Goal: Task Accomplishment & Management: Use online tool/utility

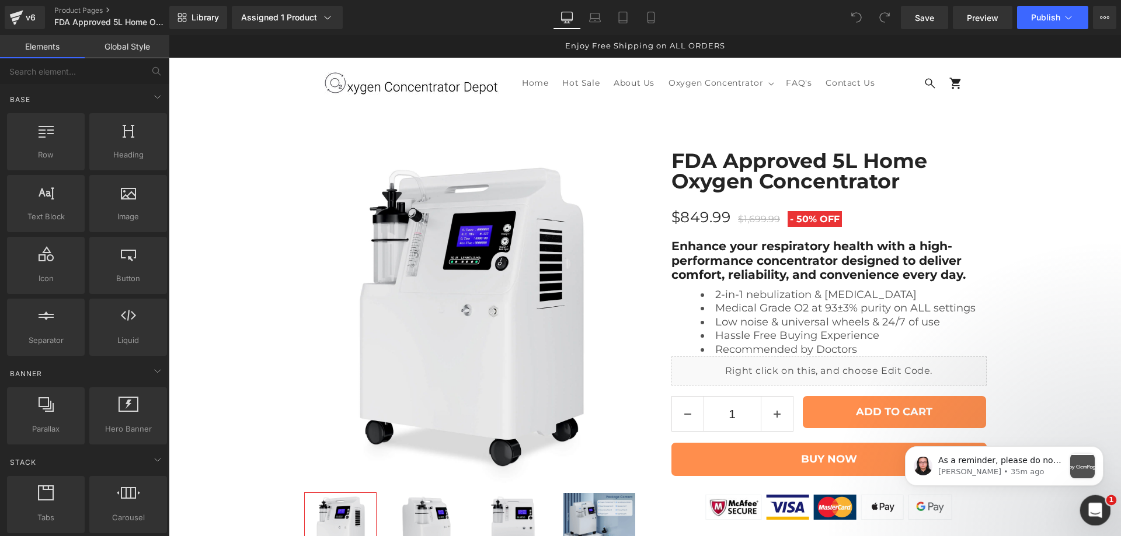
click at [1088, 511] on icon "Open Intercom Messenger" at bounding box center [1093, 509] width 19 height 19
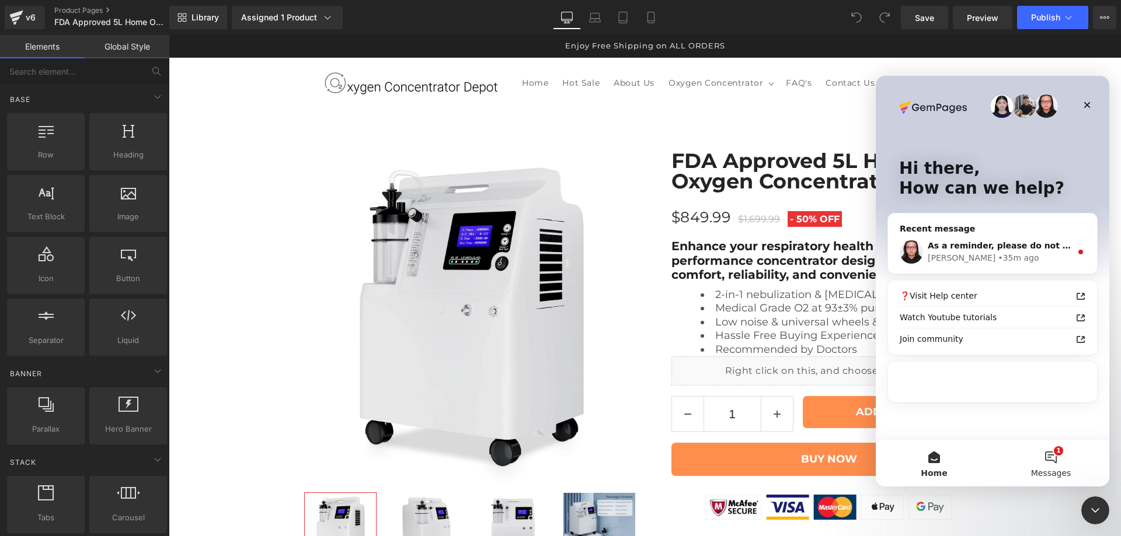
click at [1046, 466] on button "1 Messages" at bounding box center [1050, 463] width 117 height 47
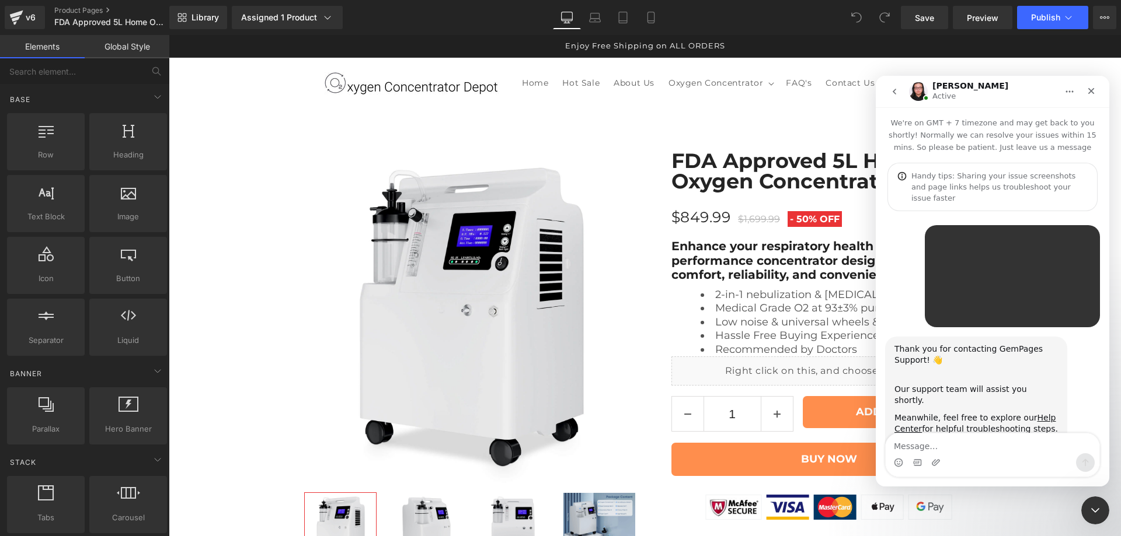
scroll to position [106, 0]
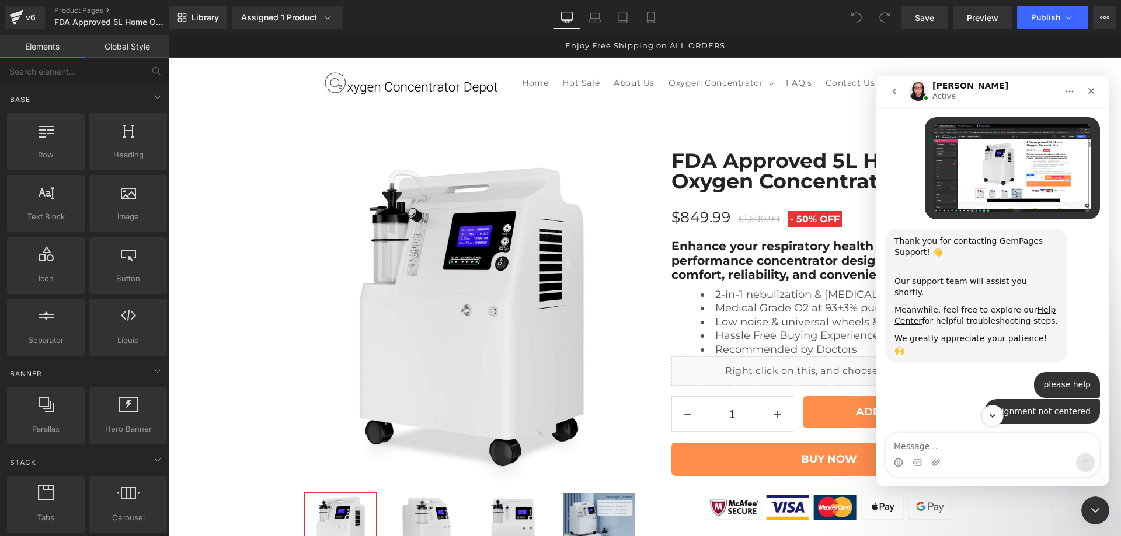
click at [988, 412] on icon "Scroll to bottom" at bounding box center [992, 416] width 11 height 11
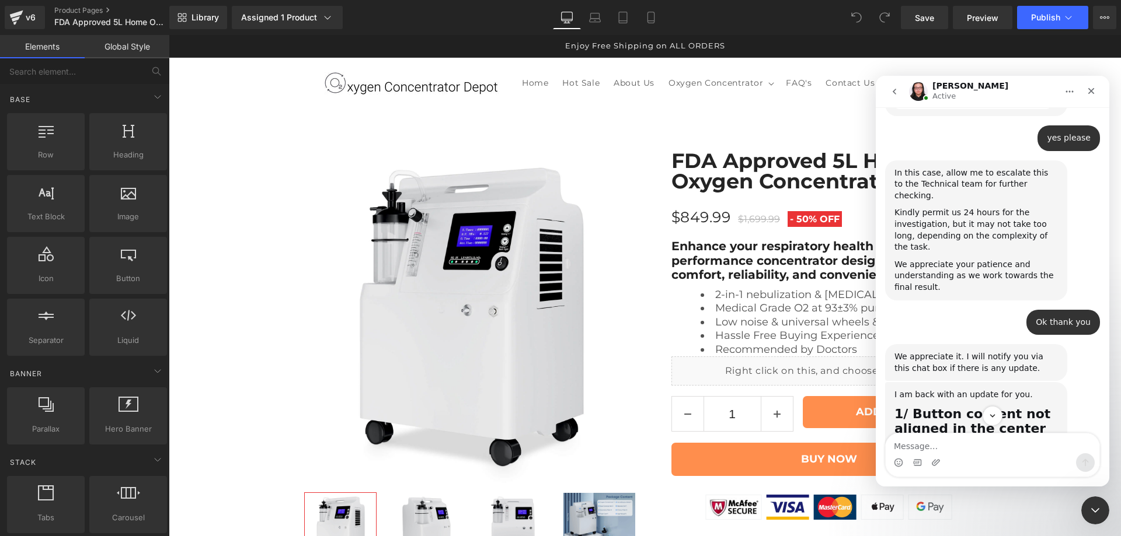
scroll to position [1761, 0]
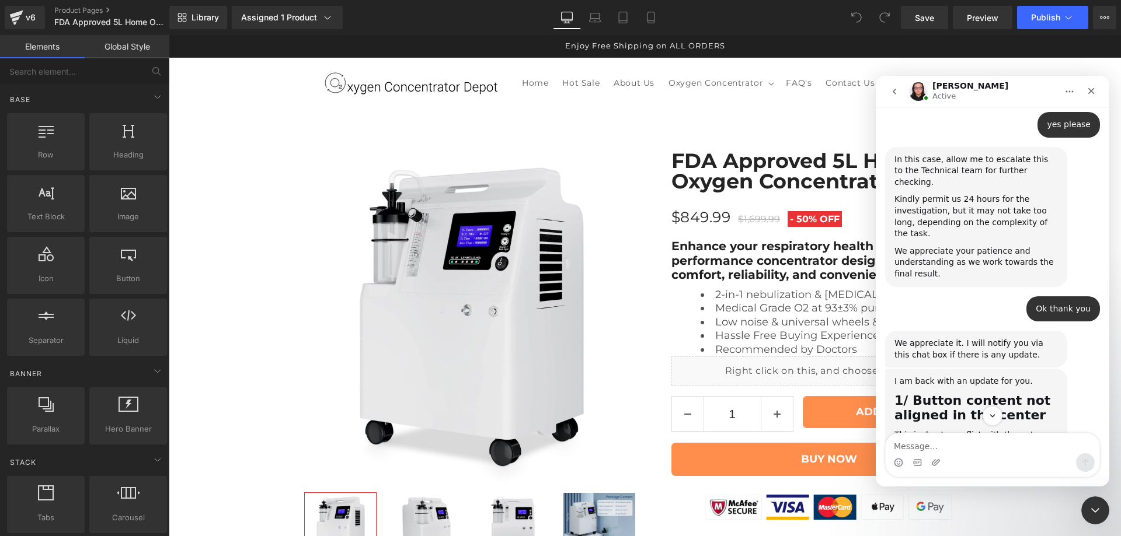
click at [988, 452] on img "Nathan says…" at bounding box center [972, 480] width 156 height 57
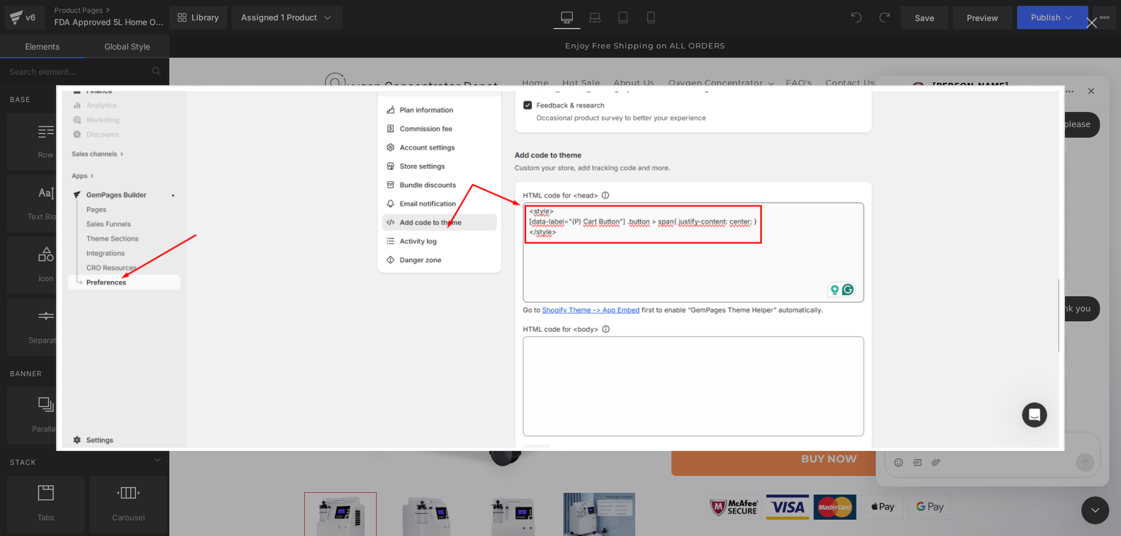
scroll to position [0, 0]
click at [1093, 137] on div "Intercom messenger" at bounding box center [560, 268] width 1121 height 536
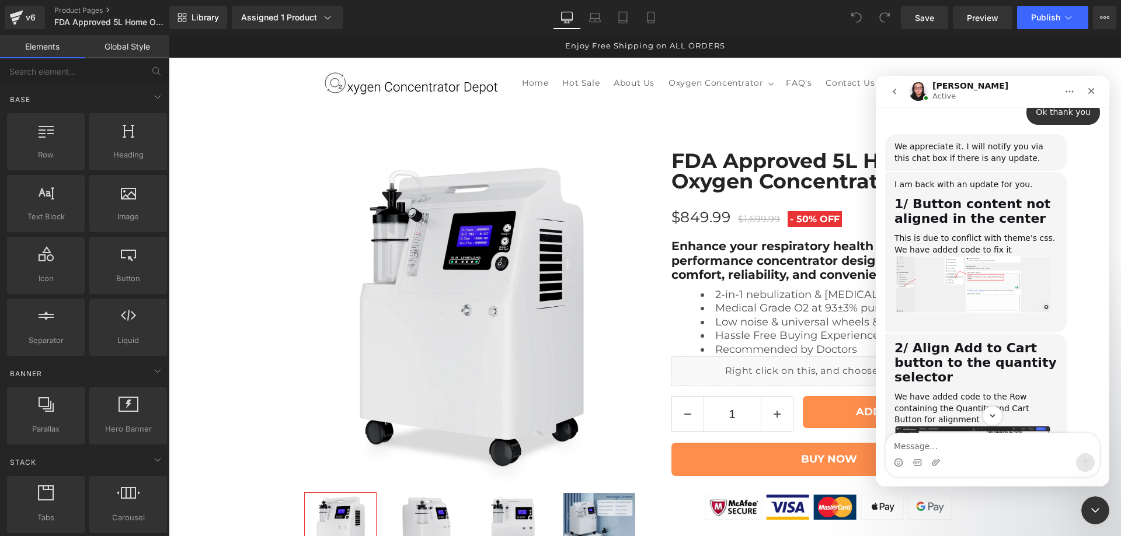
scroll to position [1956, 0]
click at [1009, 428] on img "Nathan says…" at bounding box center [972, 465] width 156 height 75
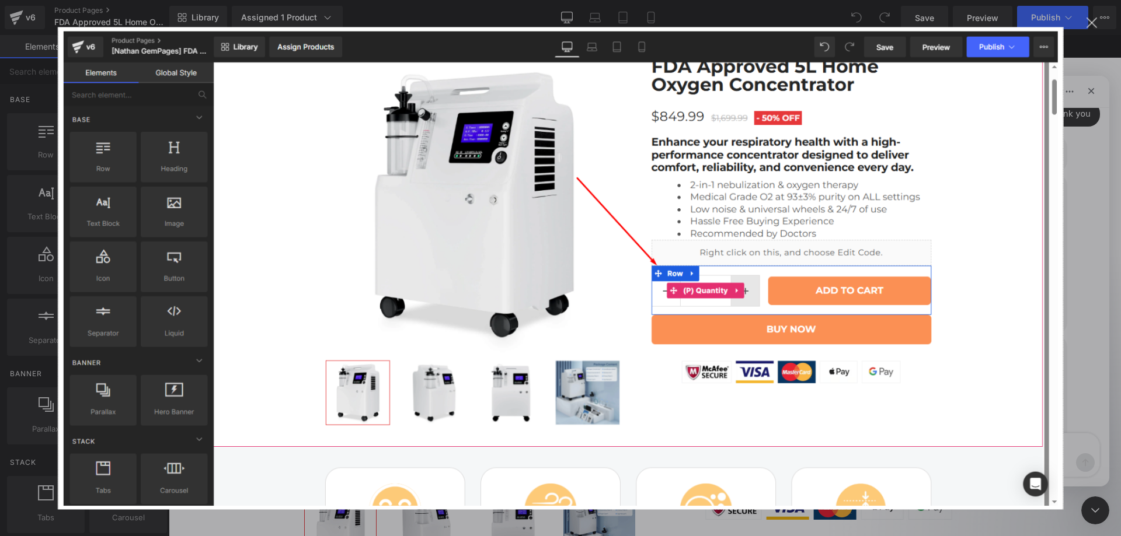
scroll to position [0, 0]
click at [1092, 24] on div "Close" at bounding box center [1091, 23] width 11 height 11
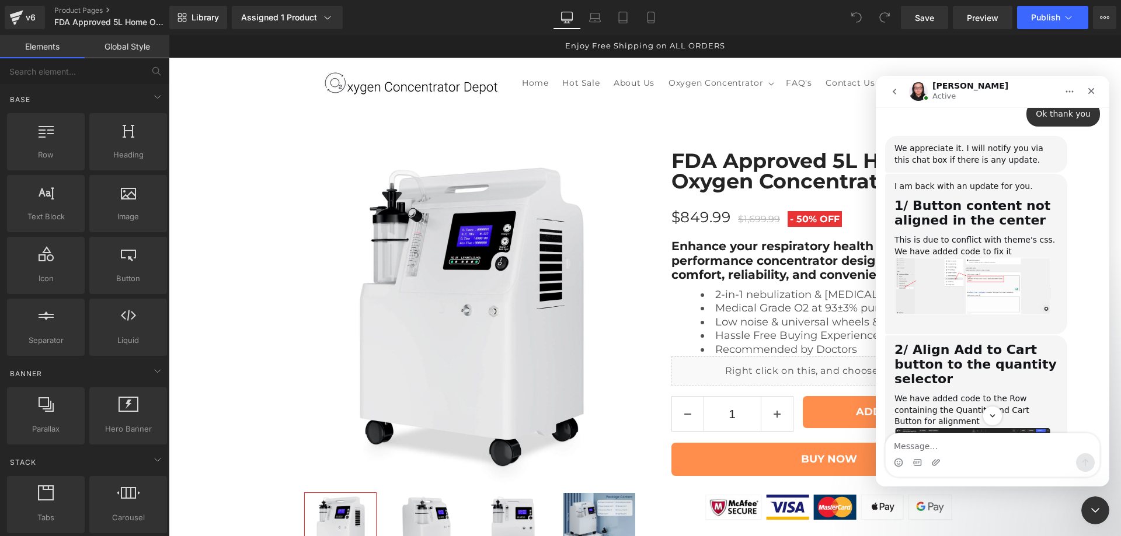
scroll to position [2151, 0]
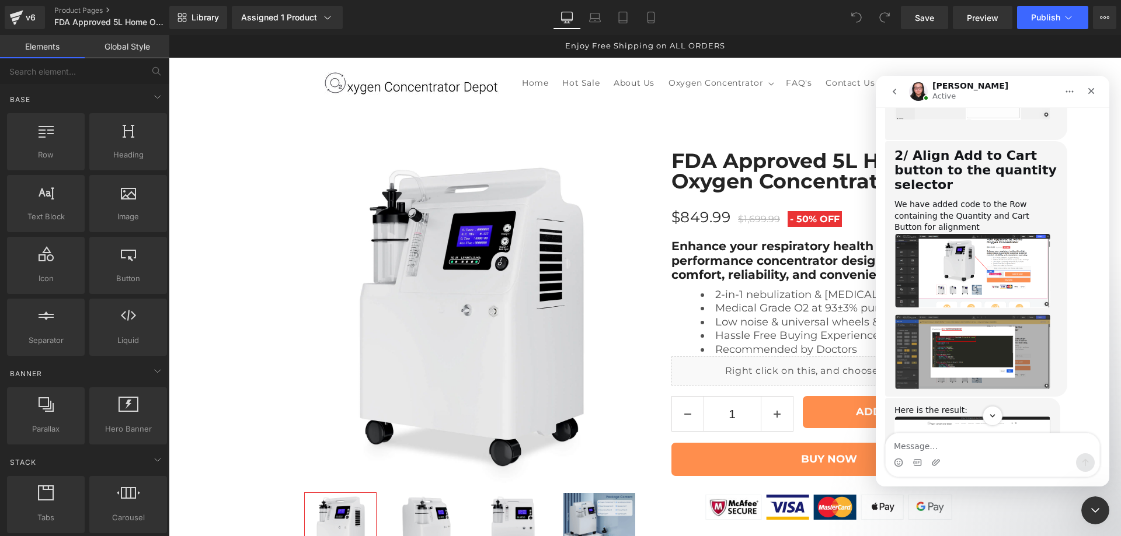
click at [981, 314] on img "Nathan says…" at bounding box center [972, 351] width 156 height 75
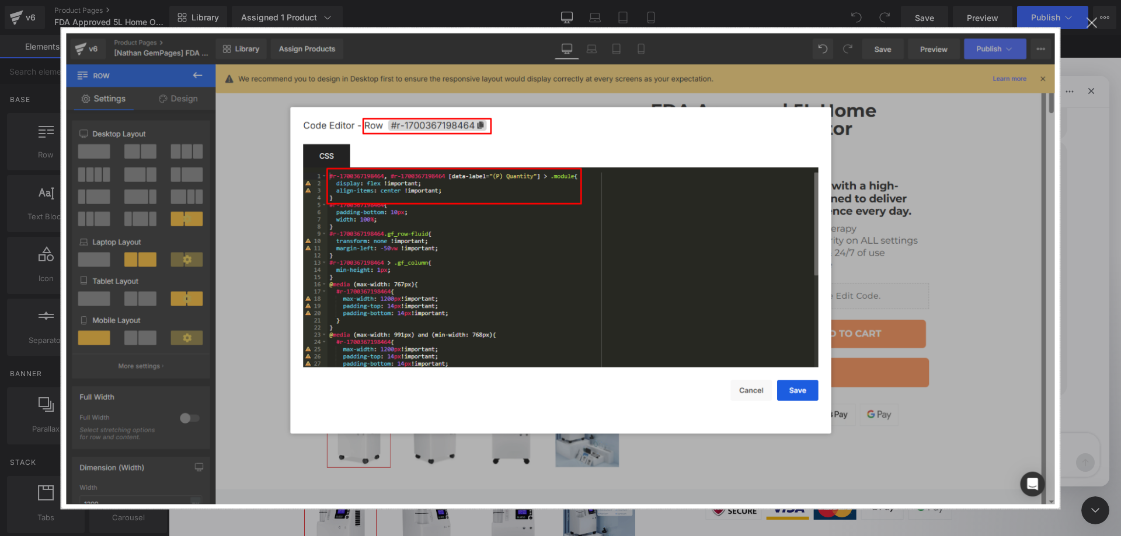
click at [1096, 19] on div "Close" at bounding box center [1091, 23] width 11 height 11
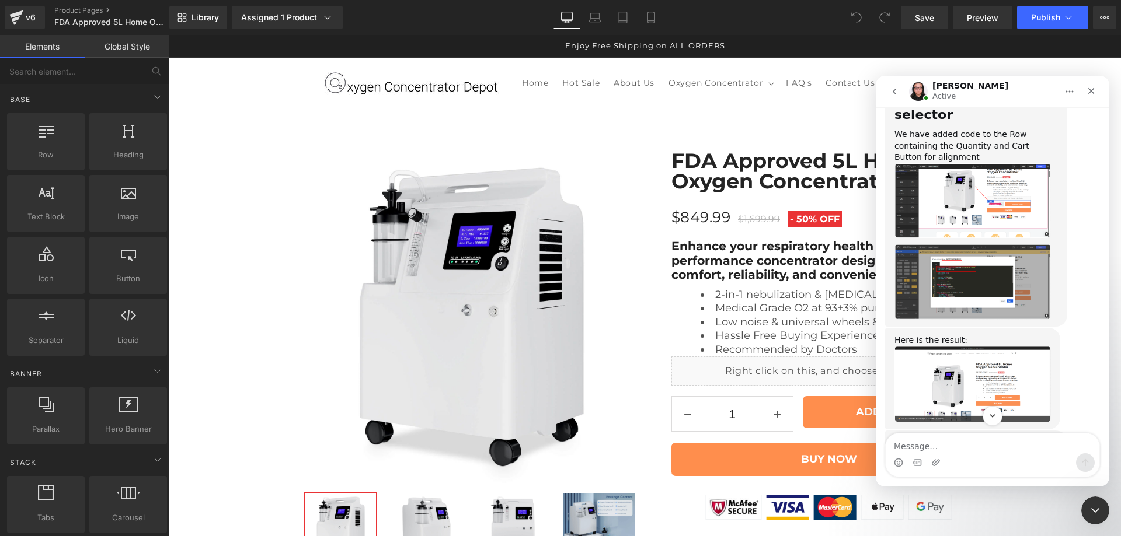
scroll to position [2151, 0]
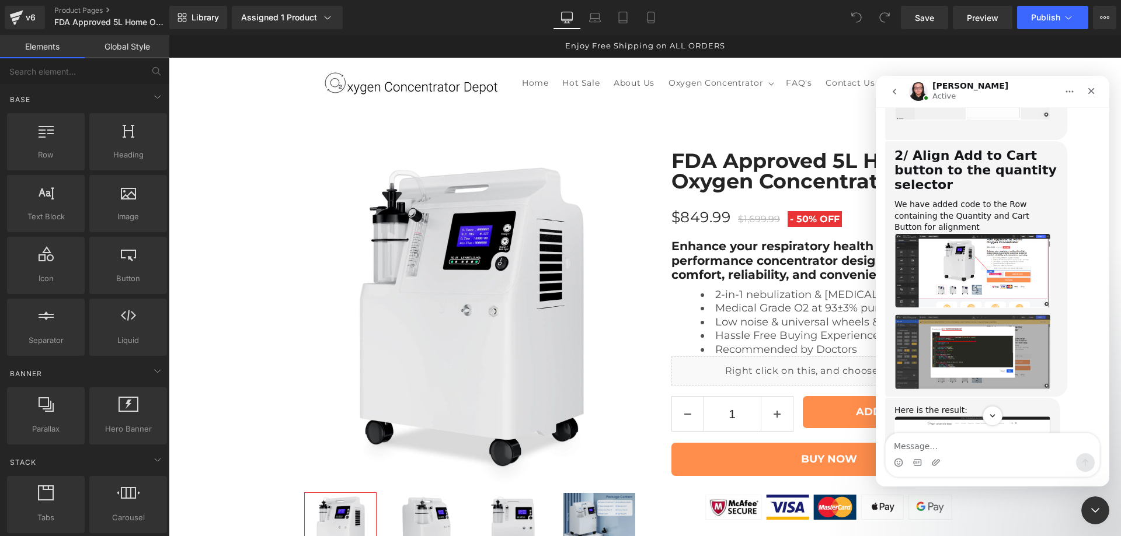
click at [1001, 314] on img "Nathan says…" at bounding box center [972, 351] width 156 height 75
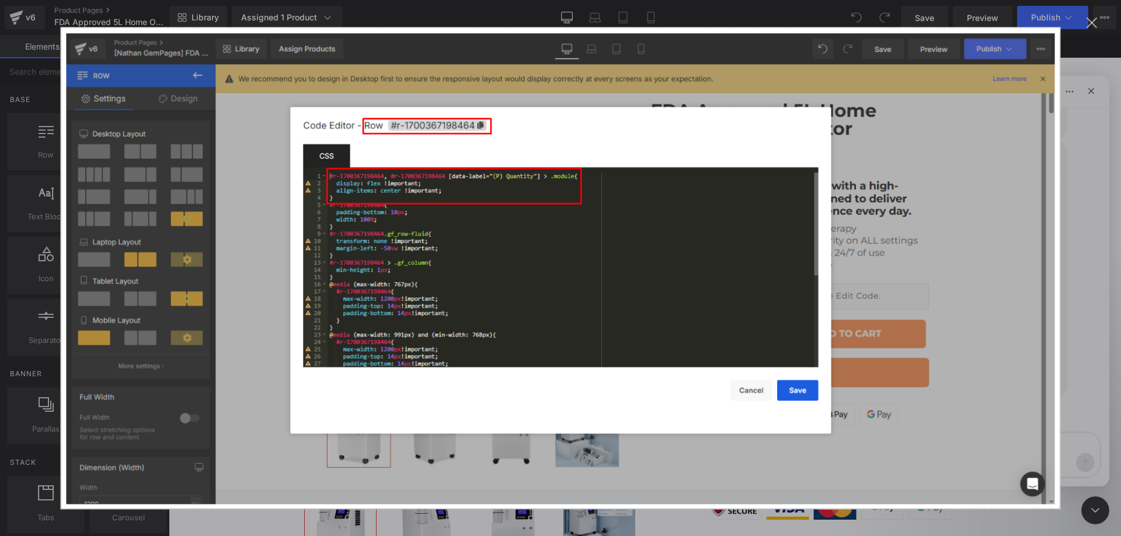
click at [1092, 24] on div "Close" at bounding box center [1091, 23] width 11 height 11
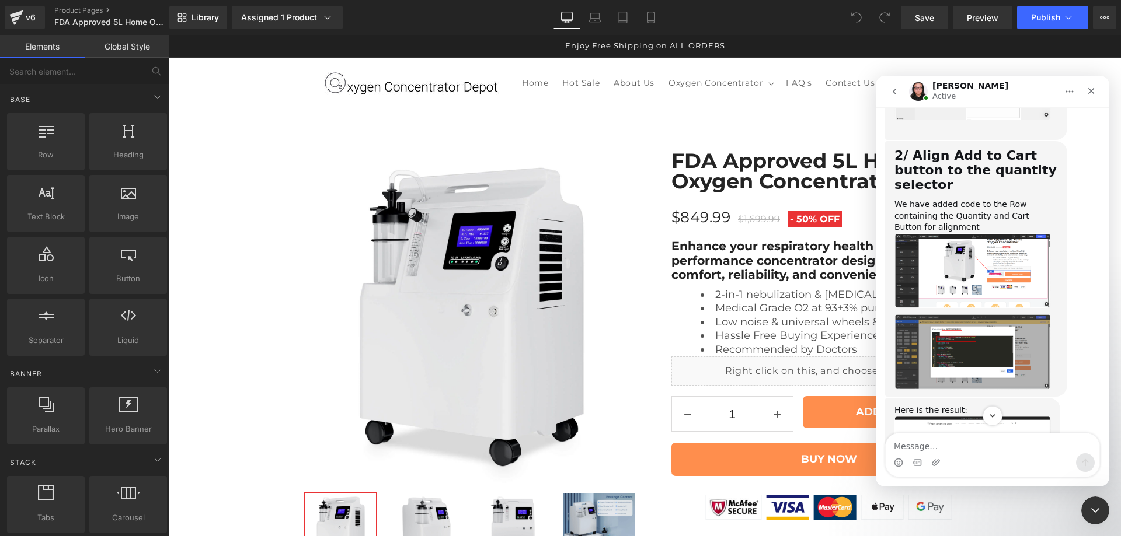
click at [299, 218] on div at bounding box center [560, 250] width 1121 height 501
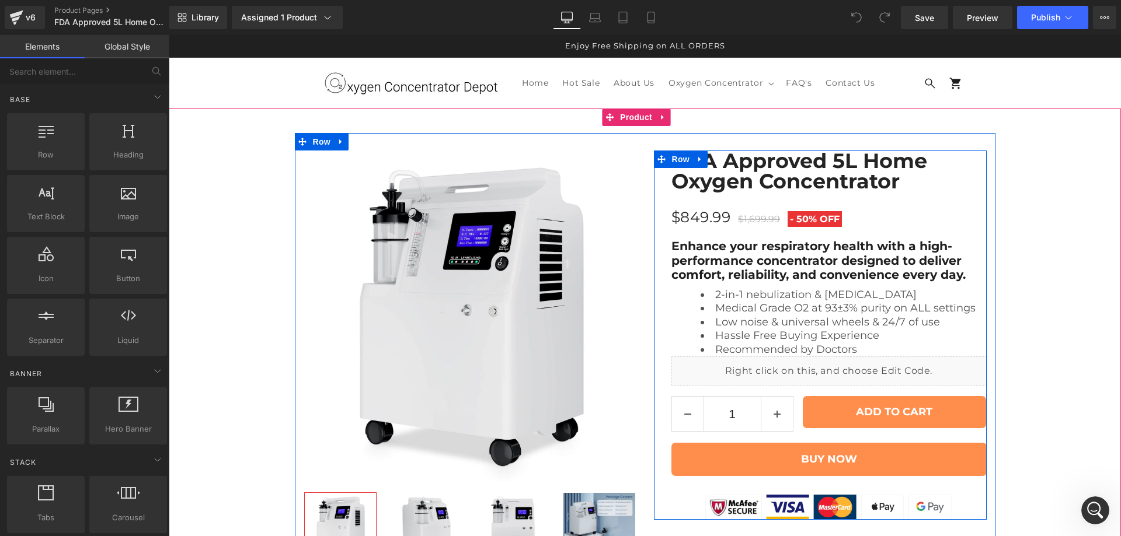
scroll to position [5, 0]
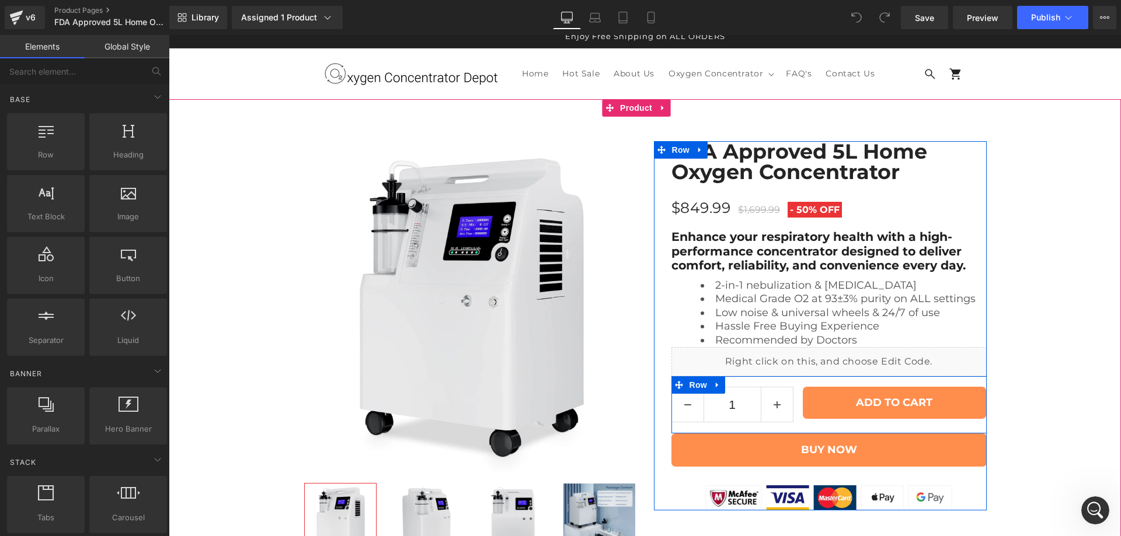
click at [787, 388] on div "1 (P) Quantity ADD TO CART (P) Cart Button Row" at bounding box center [828, 405] width 315 height 57
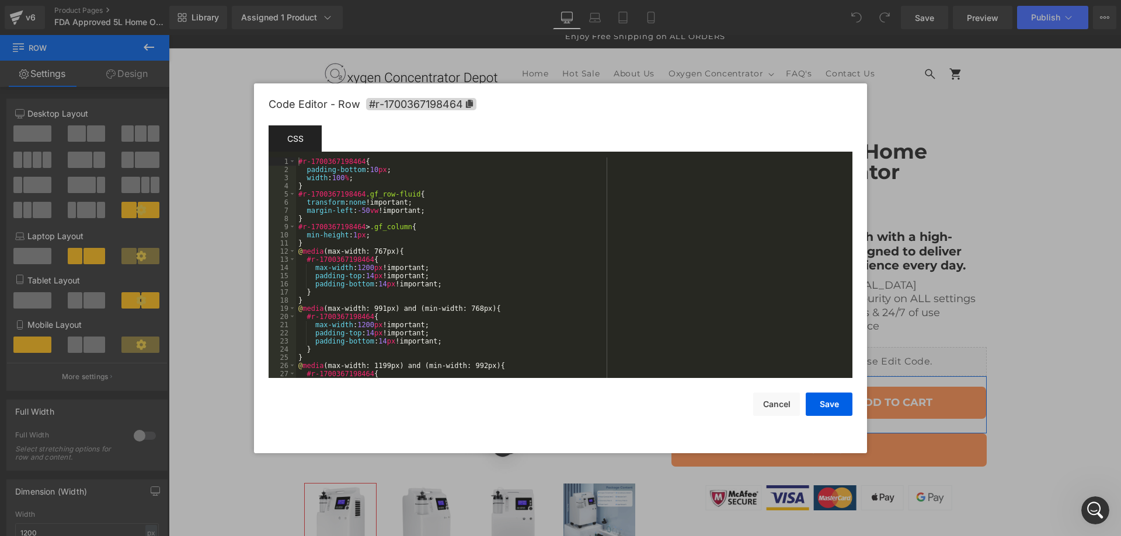
click at [684, 0] on div "You are previewing how the will restyle your page. You can not edit Elements in…" at bounding box center [560, 0] width 1121 height 0
click at [0, 0] on div at bounding box center [0, 0] width 0 height 0
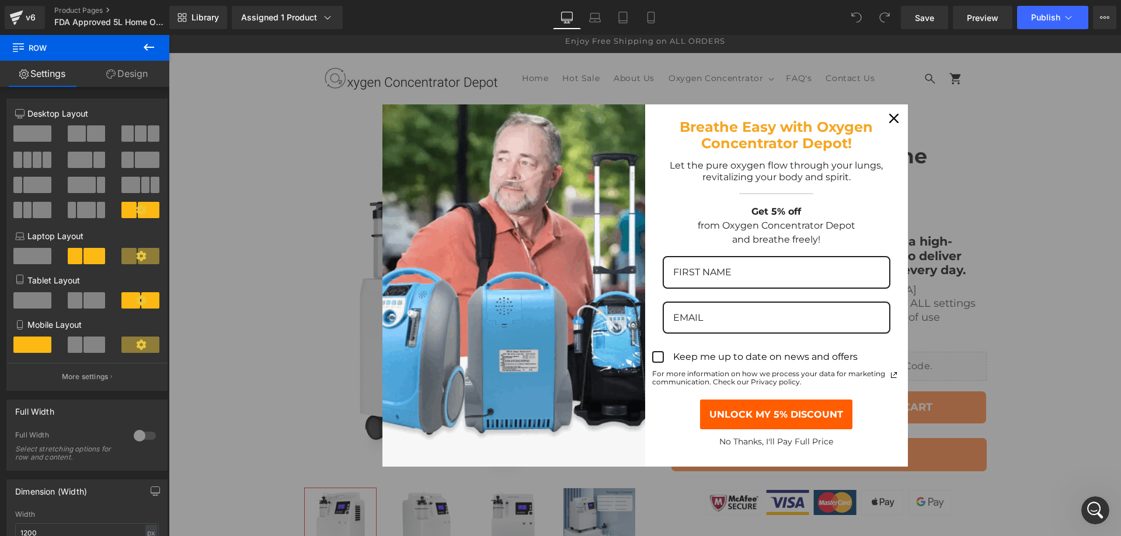
scroll to position [0, 0]
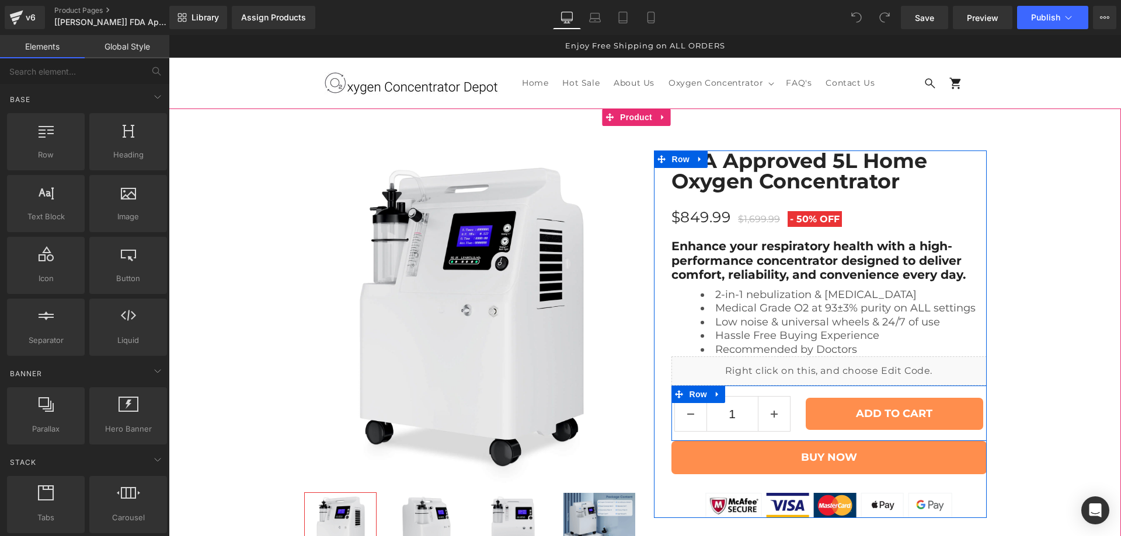
click at [789, 399] on div "1 (P) Quantity" at bounding box center [736, 414] width 131 height 36
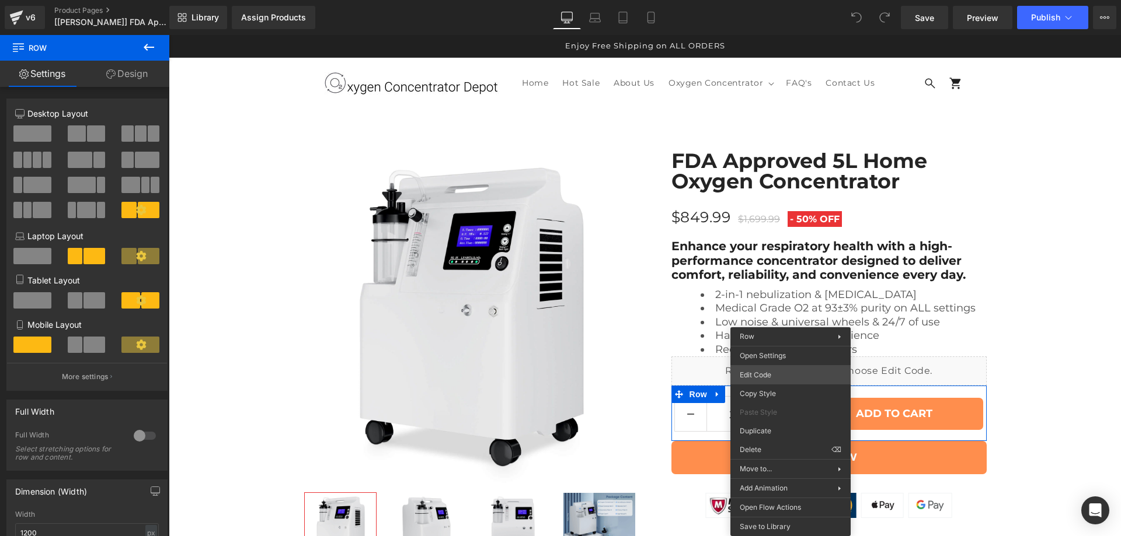
click at [778, 0] on div "You are previewing how the will restyle your page. You can not edit Elements in…" at bounding box center [560, 0] width 1121 height 0
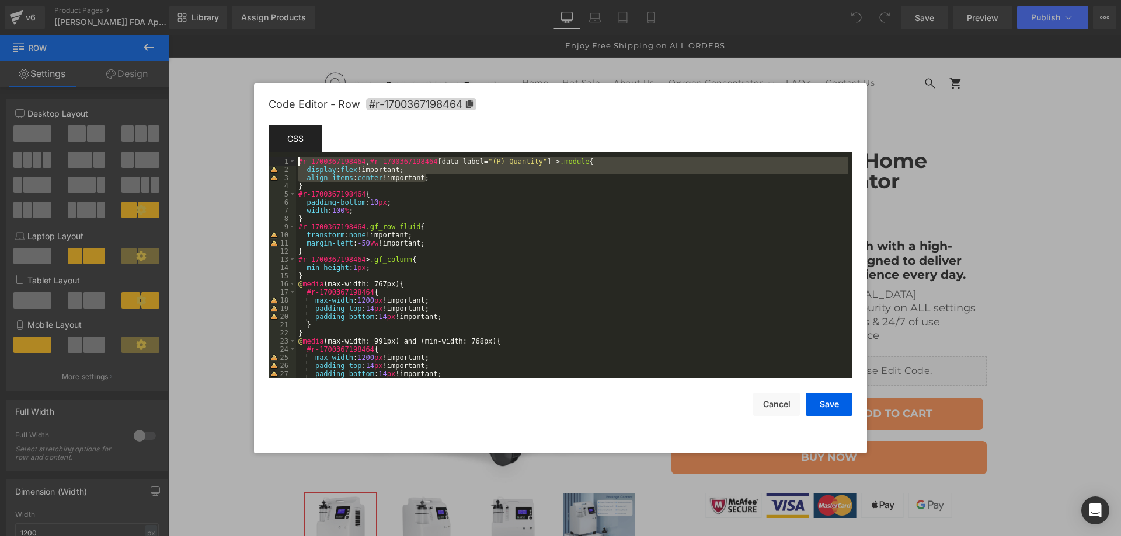
drag, startPoint x: 435, startPoint y: 180, endPoint x: 277, endPoint y: 158, distance: 159.1
click at [277, 158] on pre "1 2 3 4 5 6 7 8 9 10 11 12 13 14 15 16 17 18 19 20 21 22 23 24 25 26 27 28 #r-1…" at bounding box center [561, 268] width 584 height 221
click at [766, 409] on button "Cancel" at bounding box center [776, 404] width 47 height 23
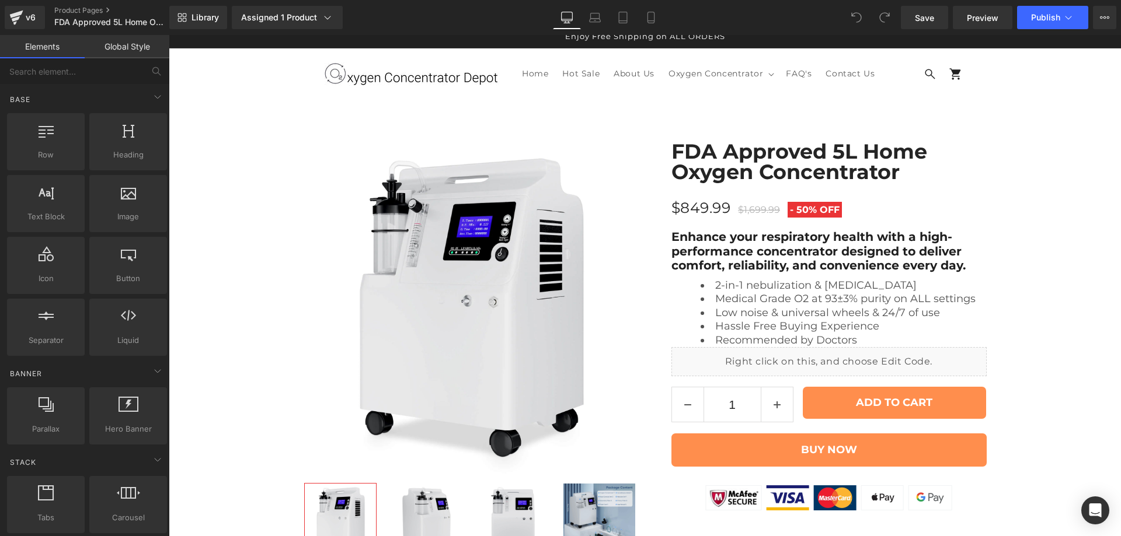
scroll to position [5254, 0]
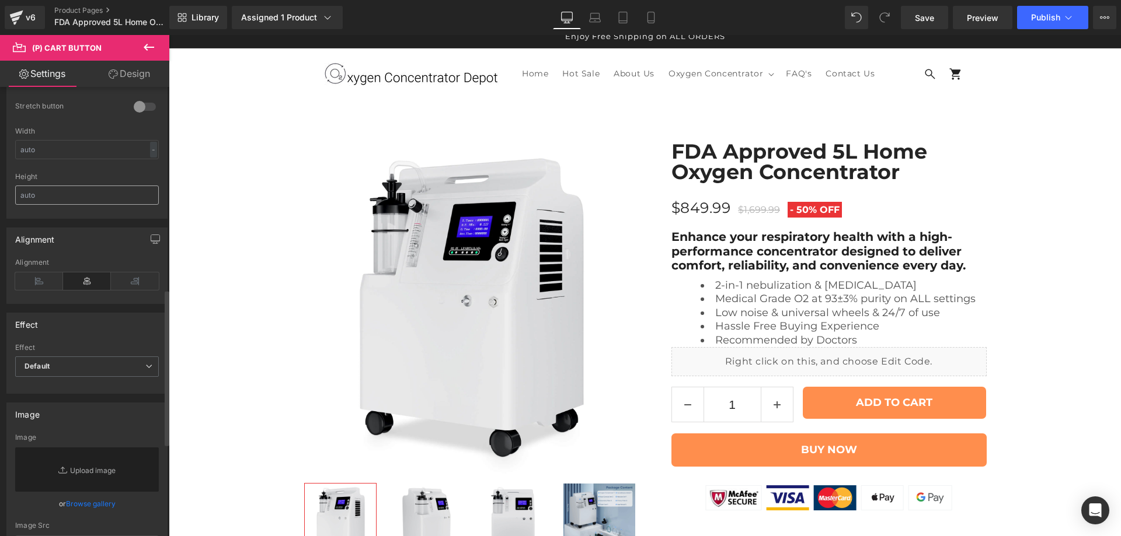
scroll to position [389, 0]
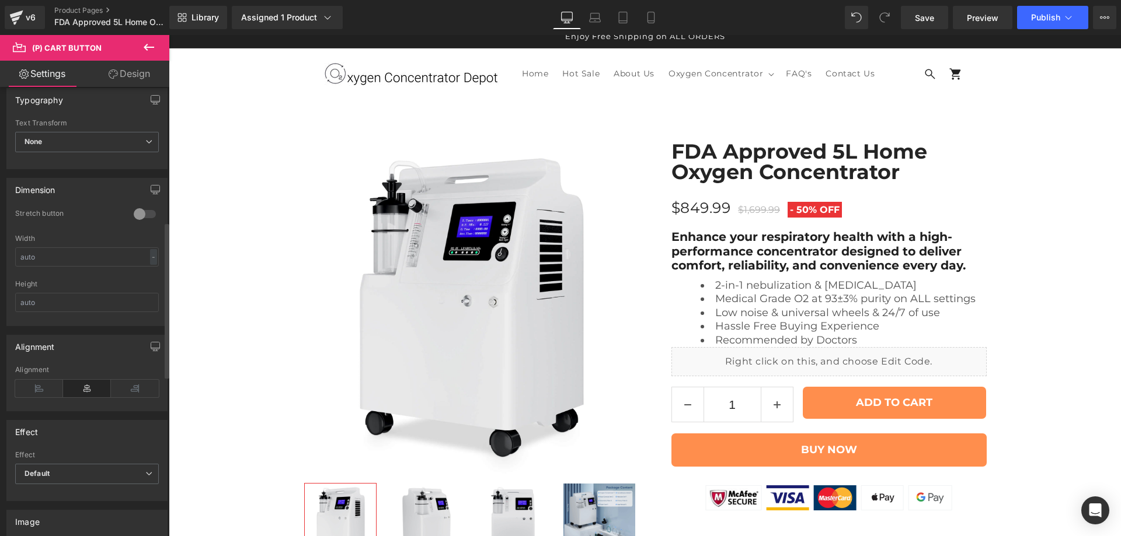
click at [147, 210] on div at bounding box center [145, 214] width 28 height 19
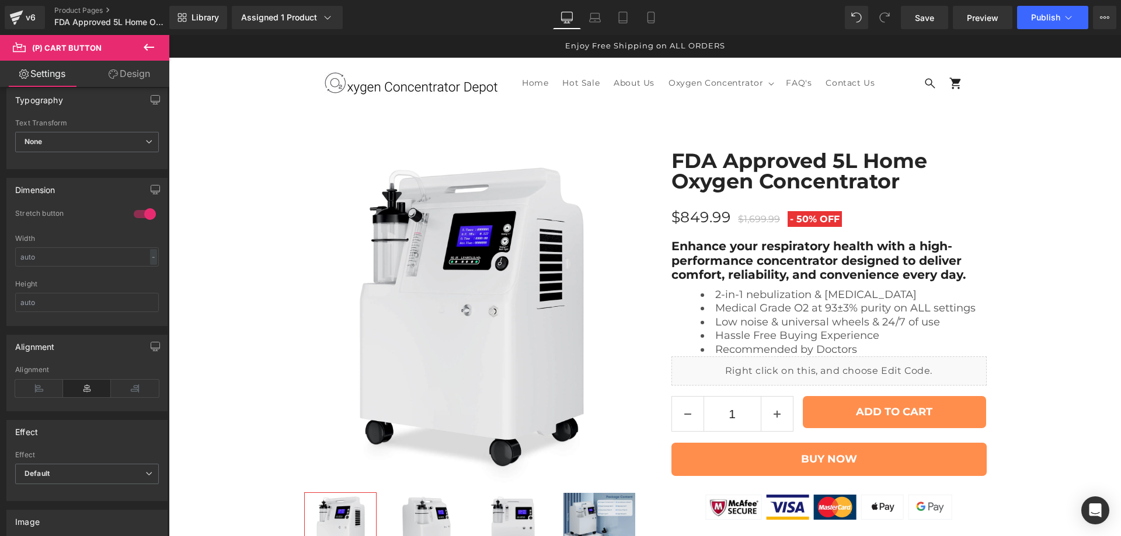
scroll to position [194, 0]
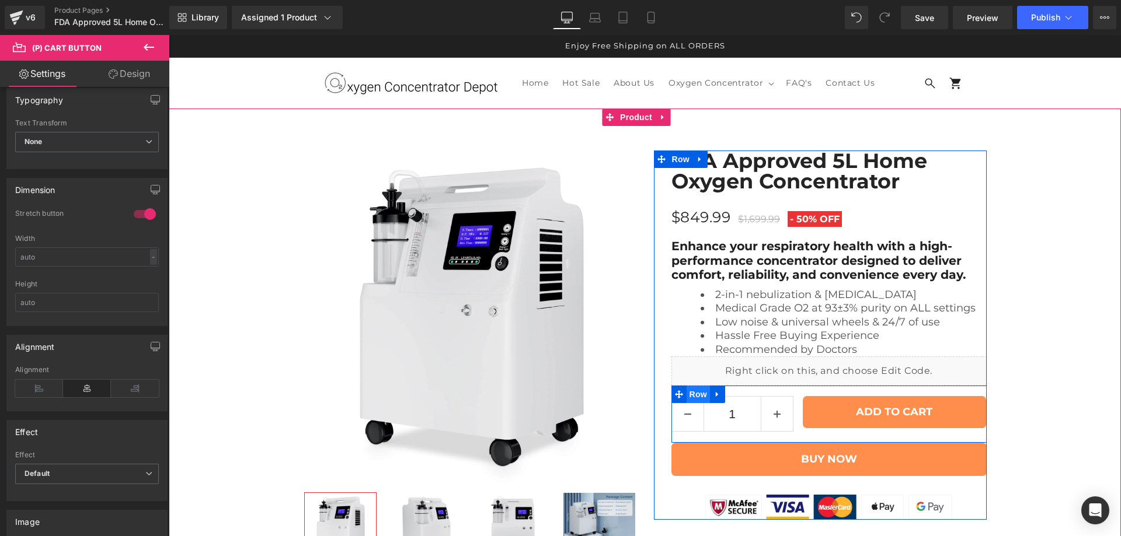
click at [687, 386] on span "Row" at bounding box center [698, 395] width 23 height 18
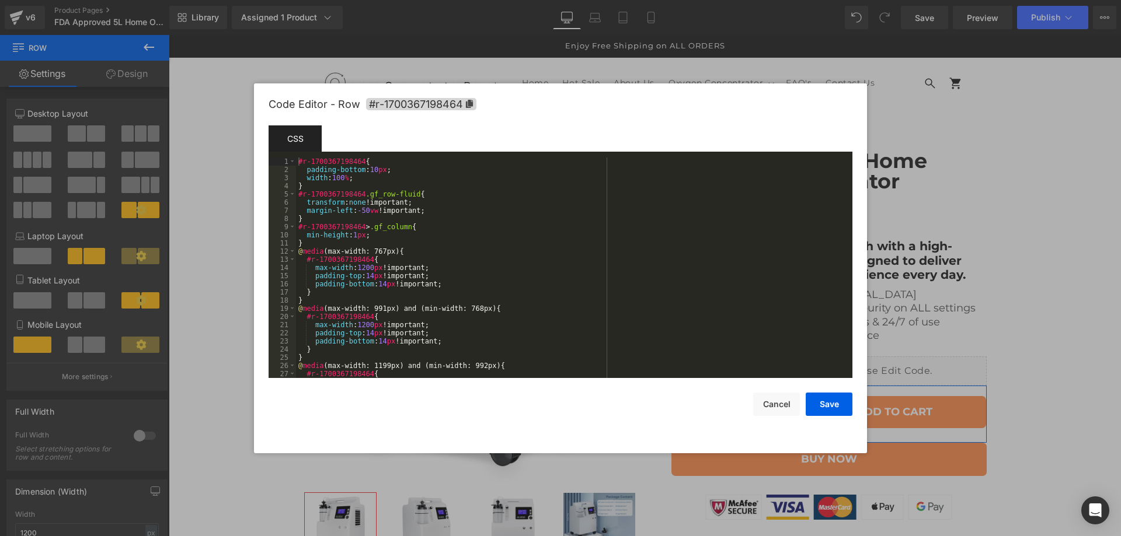
click at [666, 0] on div "Row You are previewing how the will restyle your page. You can not edit Element…" at bounding box center [560, 0] width 1121 height 0
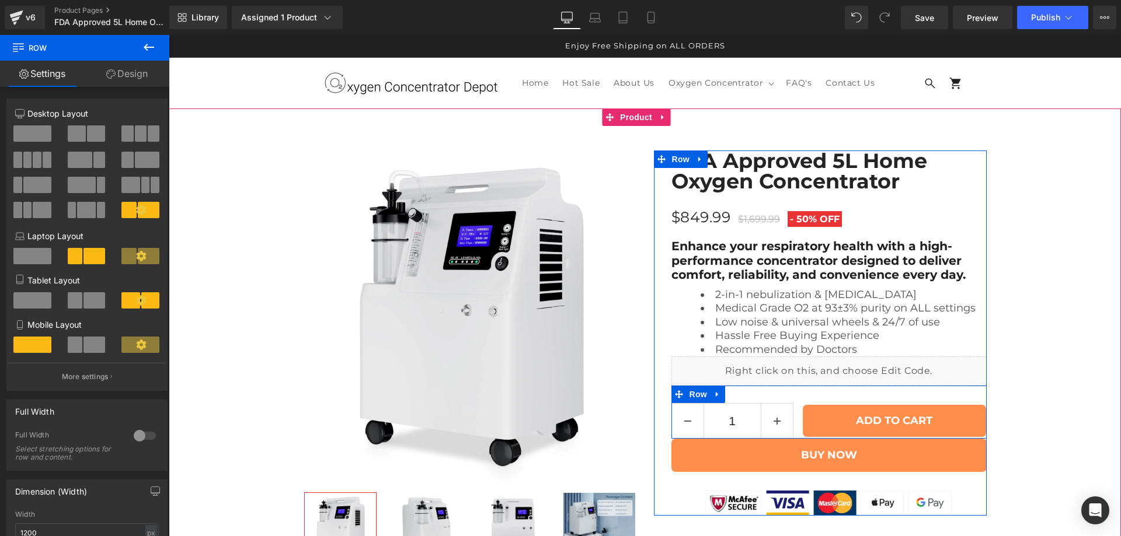
click at [790, 386] on div "1 (P) Quantity ADD TO CART (P) Cart Button Row" at bounding box center [828, 412] width 315 height 53
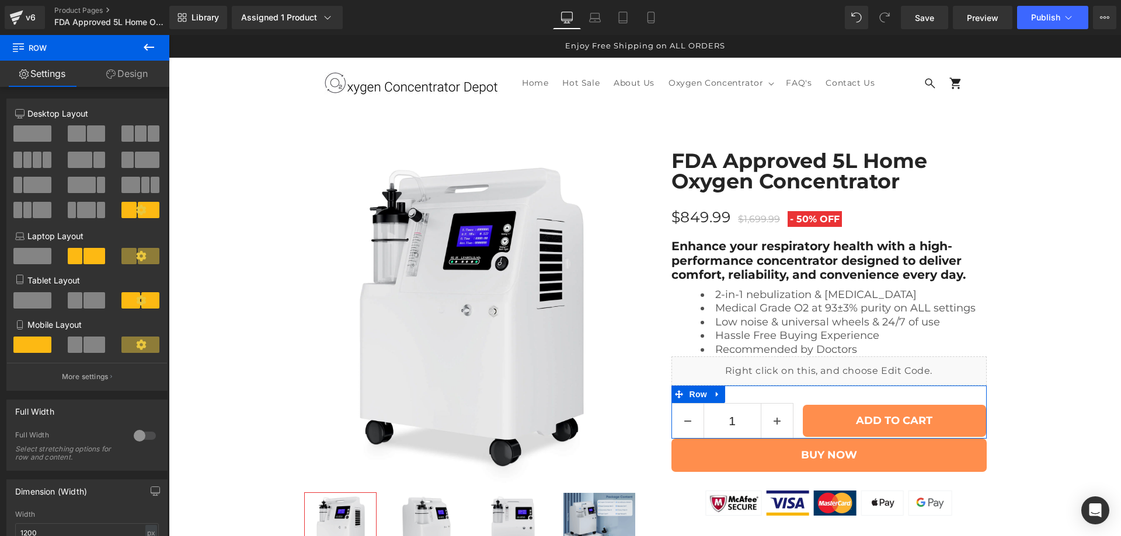
click at [131, 76] on link "Design" at bounding box center [127, 74] width 85 height 26
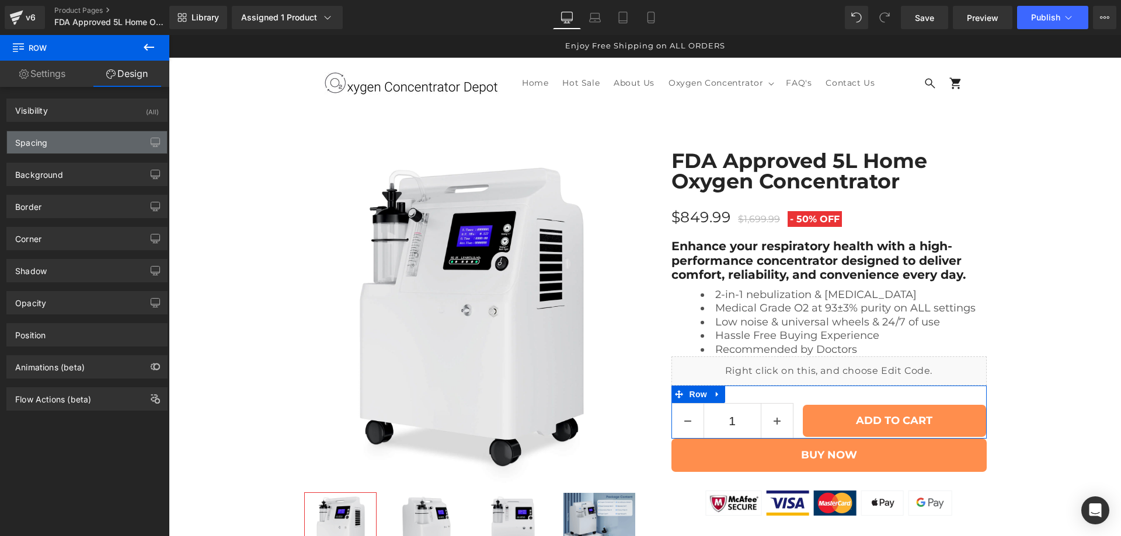
click at [67, 145] on div "Spacing" at bounding box center [87, 142] width 160 height 22
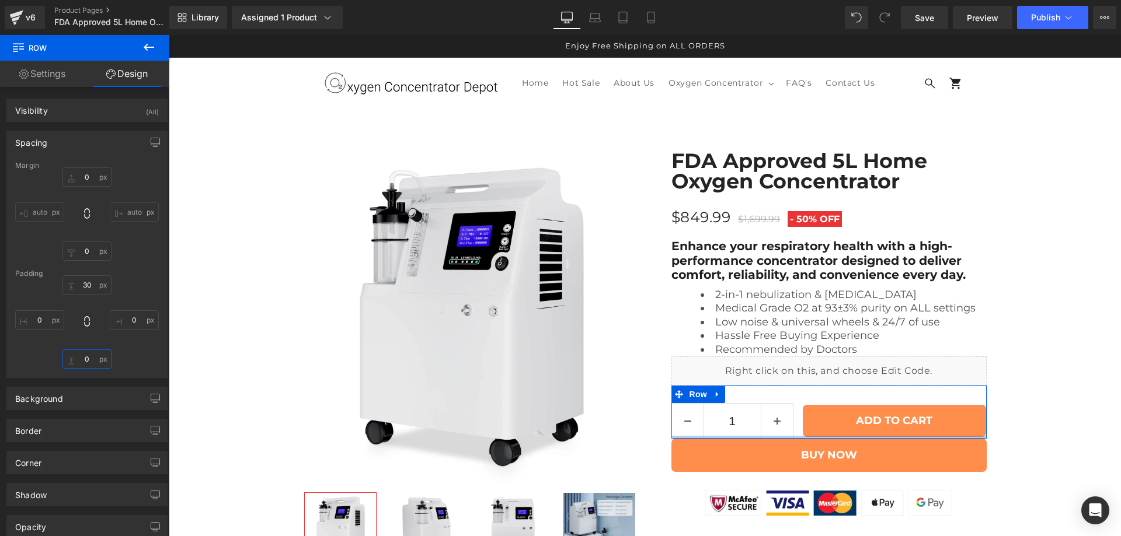
click at [85, 356] on input "text" at bounding box center [86, 359] width 49 height 19
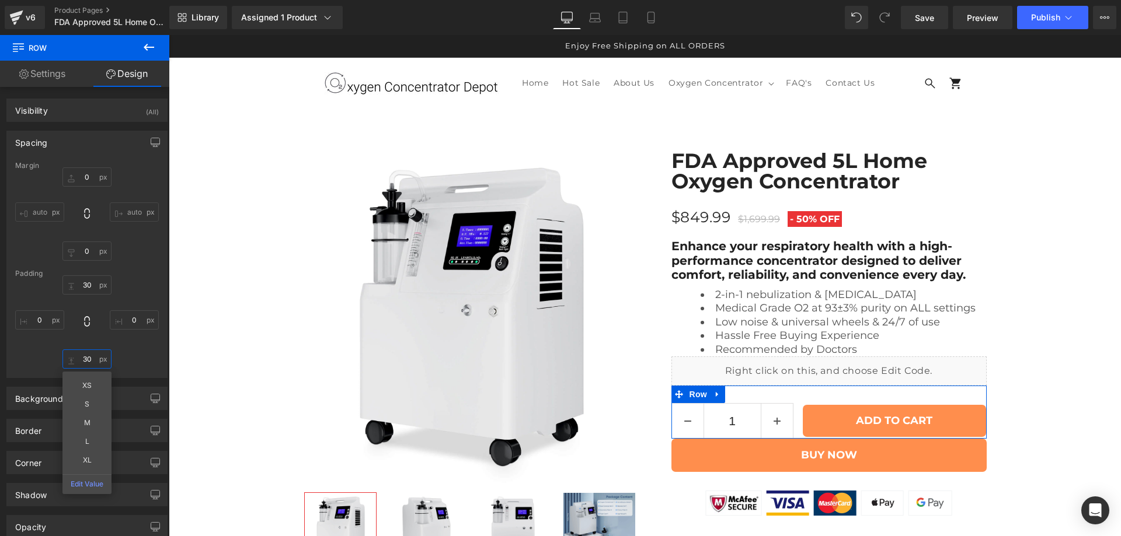
type input "30"
click at [126, 347] on div "30" at bounding box center [87, 322] width 144 height 93
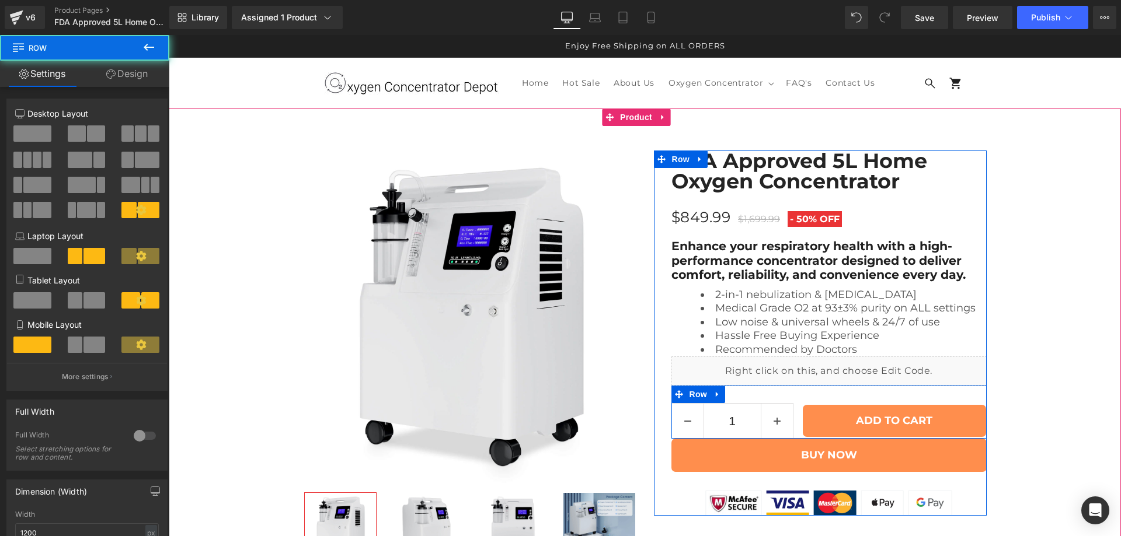
click at [792, 386] on div "1 (P) Quantity ADD TO CART (P) Cart Button Row" at bounding box center [828, 412] width 315 height 53
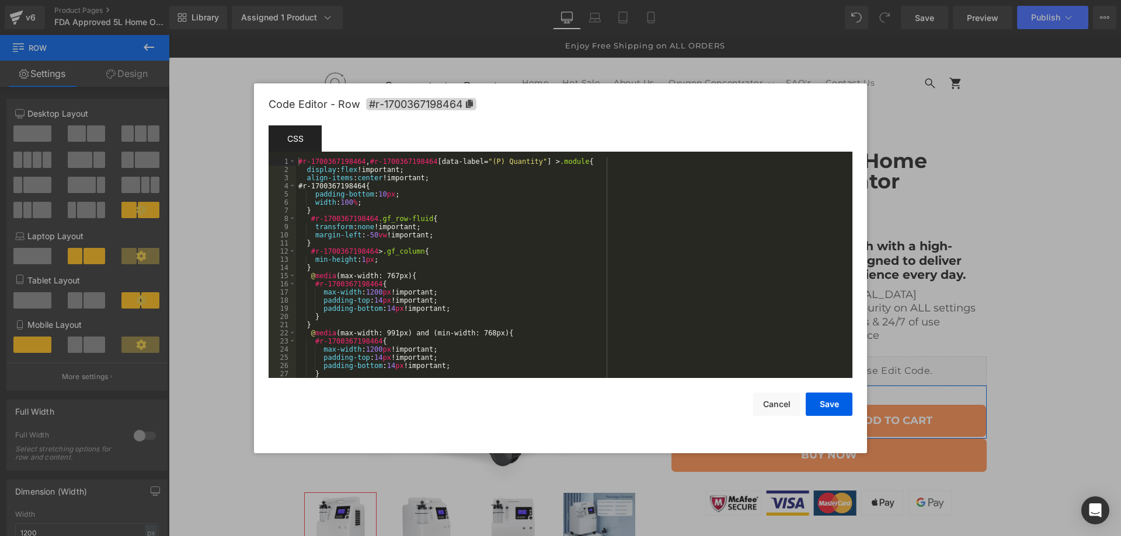
click at [771, 0] on div "Row You are previewing how the will restyle your page. You can not edit Element…" at bounding box center [560, 0] width 1121 height 0
click at [377, 196] on div "#r-1700367198464 , #r-1700367198464 [ data-label = " (P) Quantity " ] > .module…" at bounding box center [572, 276] width 552 height 237
click at [0, 0] on button "Save" at bounding box center [0, 0] width 0 height 0
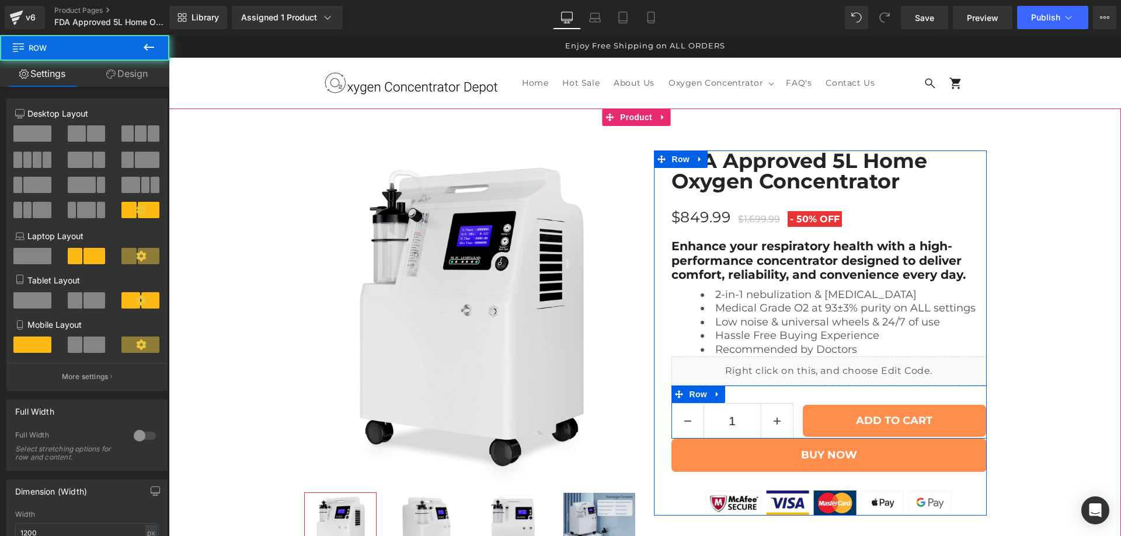
click at [787, 386] on div "1 (P) Quantity ADD TO CART (P) Cart Button Row" at bounding box center [828, 412] width 315 height 53
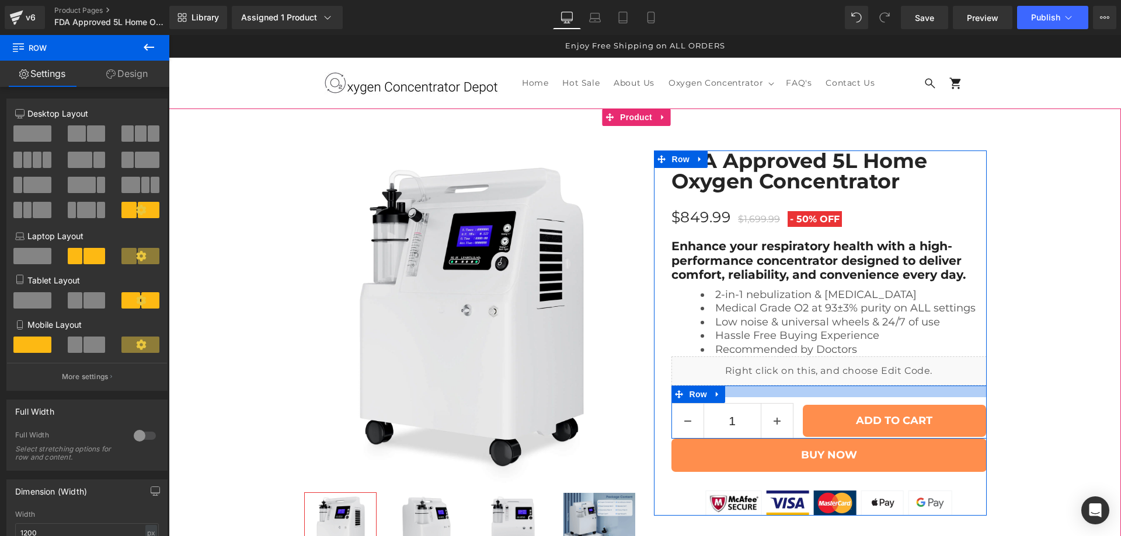
drag, startPoint x: 792, startPoint y: 198, endPoint x: 792, endPoint y: 192, distance: 5.9
click at [792, 386] on div at bounding box center [828, 392] width 315 height 12
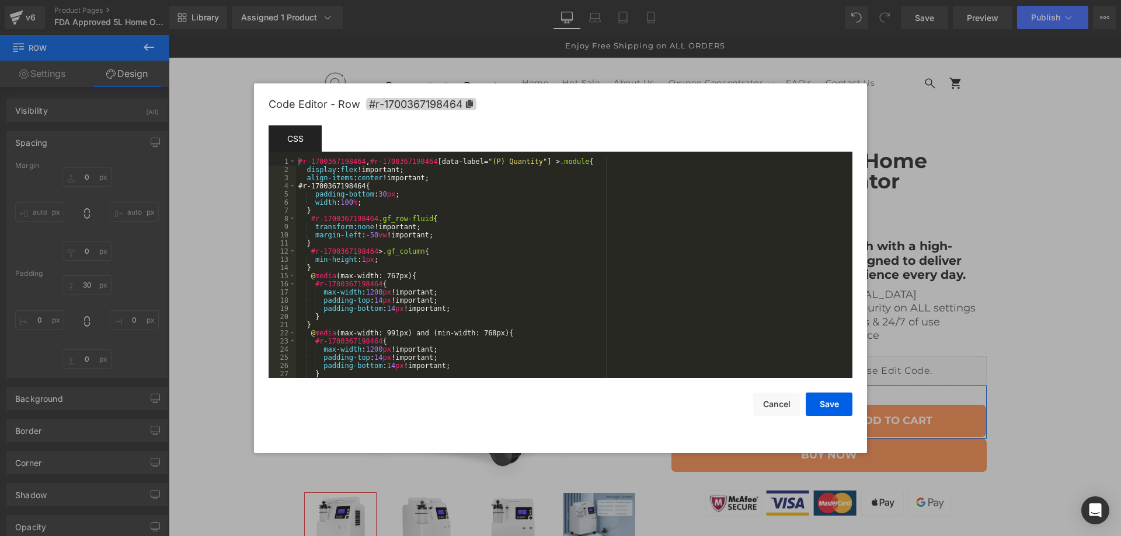
click at [782, 0] on div "Row You are previewing how the will restyle your page. You can not edit Element…" at bounding box center [560, 0] width 1121 height 0
click at [0, 0] on div "#r-1700367198464 , #r-1700367198464 [ data-label = " (P) Quantity " ] > .module…" at bounding box center [0, 0] width 0 height 0
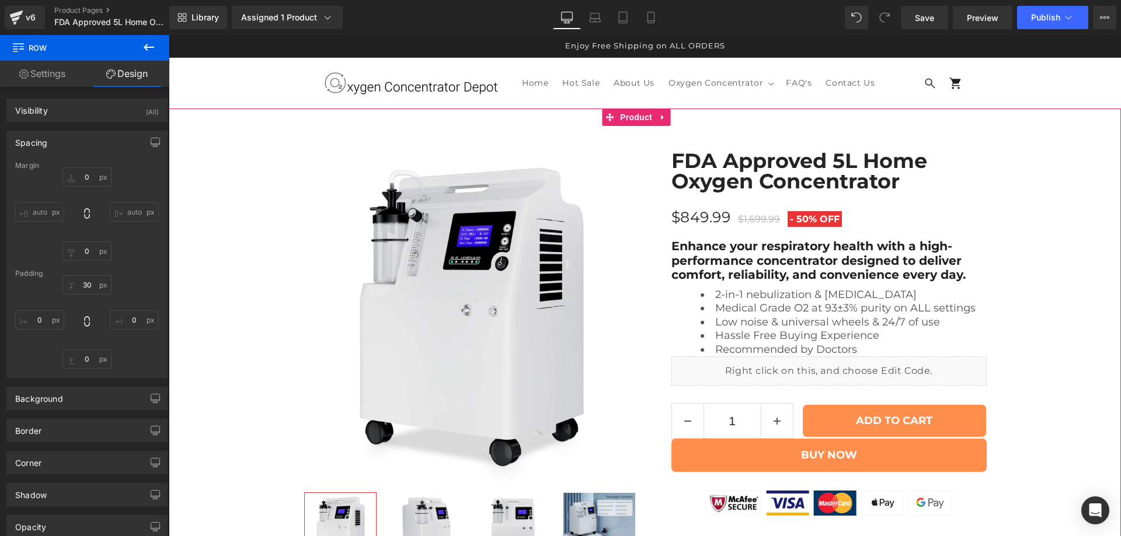
click at [1001, 288] on div "Best Seller (P) Image Row ‹" at bounding box center [645, 353] width 952 height 440
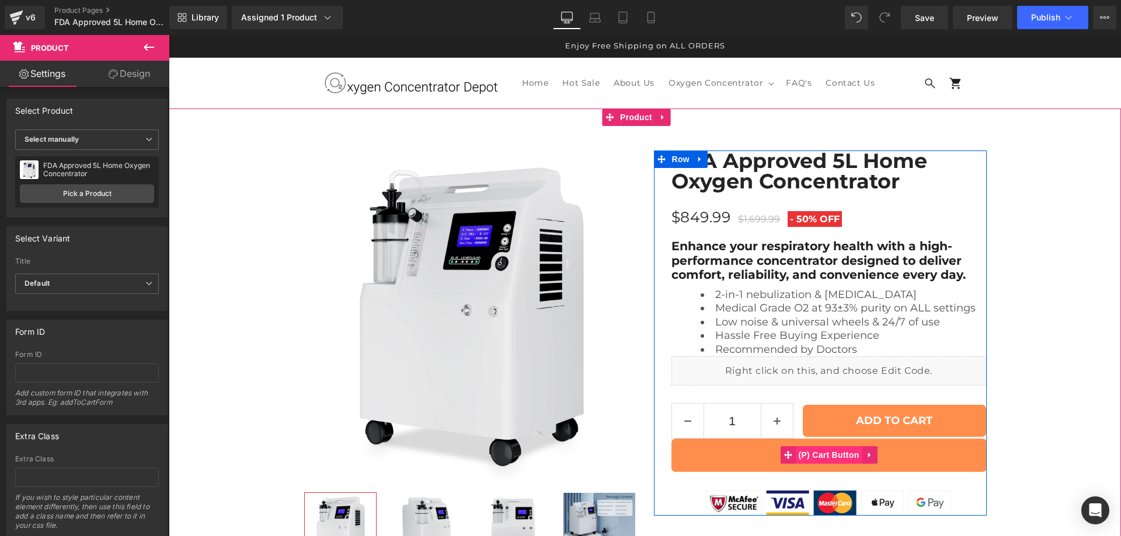
click at [822, 439] on div "BUY NOW (P) Cart Button" at bounding box center [828, 455] width 315 height 33
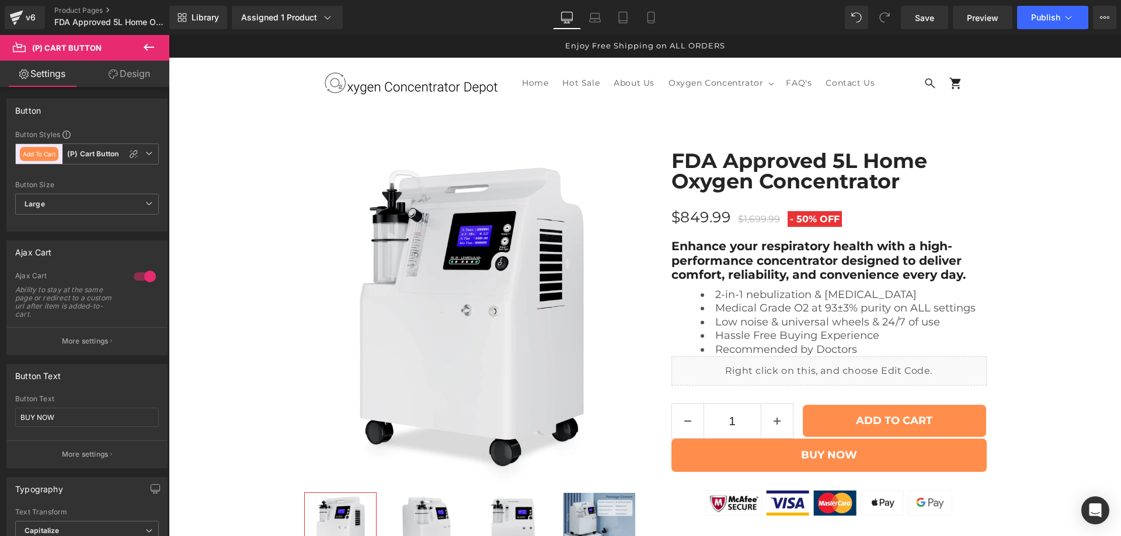
click at [134, 68] on link "Design" at bounding box center [129, 74] width 85 height 26
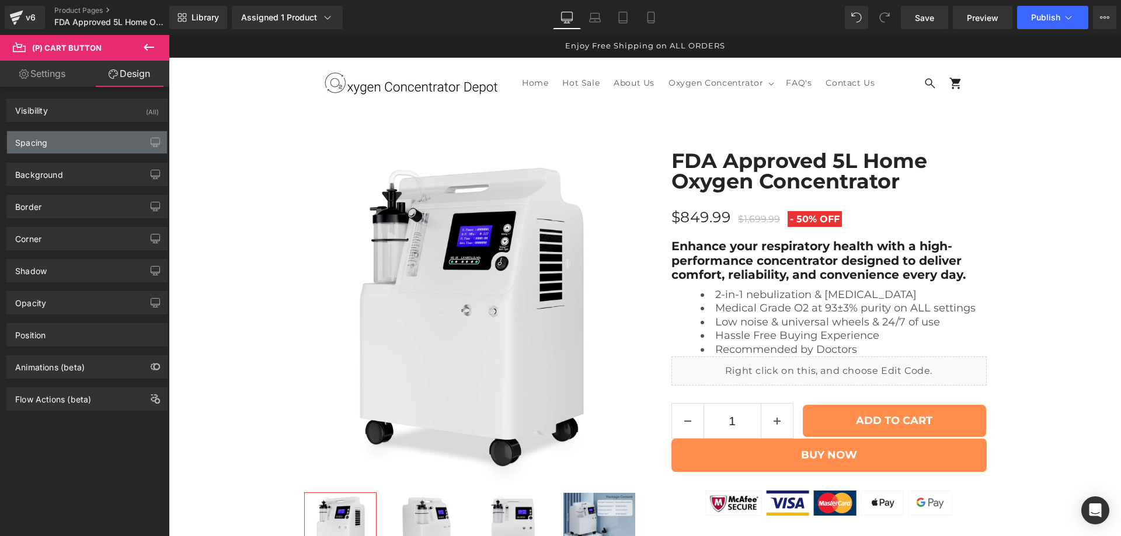
drag, startPoint x: 83, startPoint y: 134, endPoint x: 88, endPoint y: 144, distance: 10.7
click at [83, 134] on div "Spacing" at bounding box center [87, 142] width 160 height 22
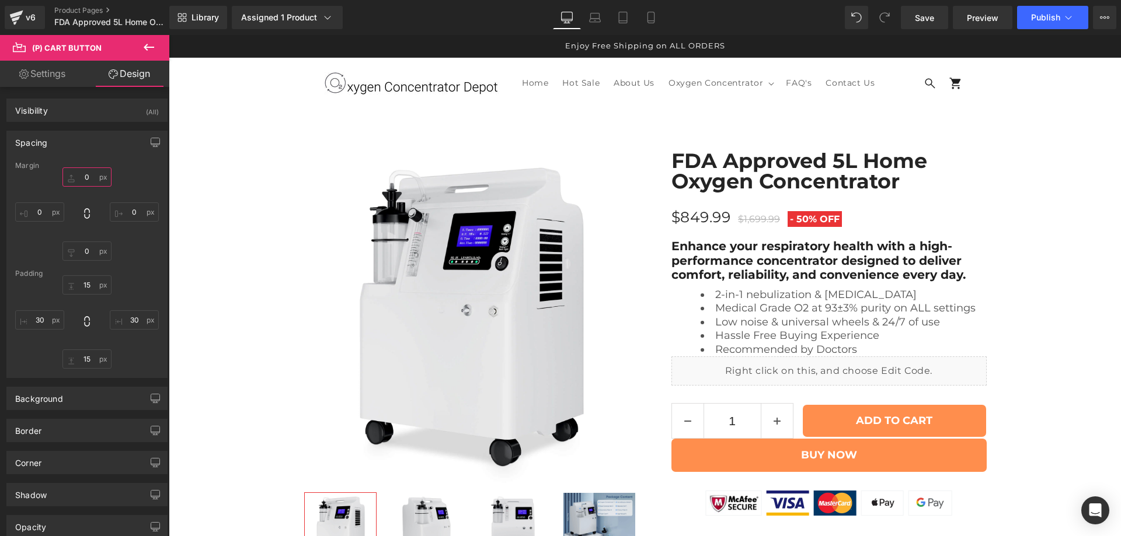
click at [83, 175] on input "text" at bounding box center [86, 177] width 49 height 19
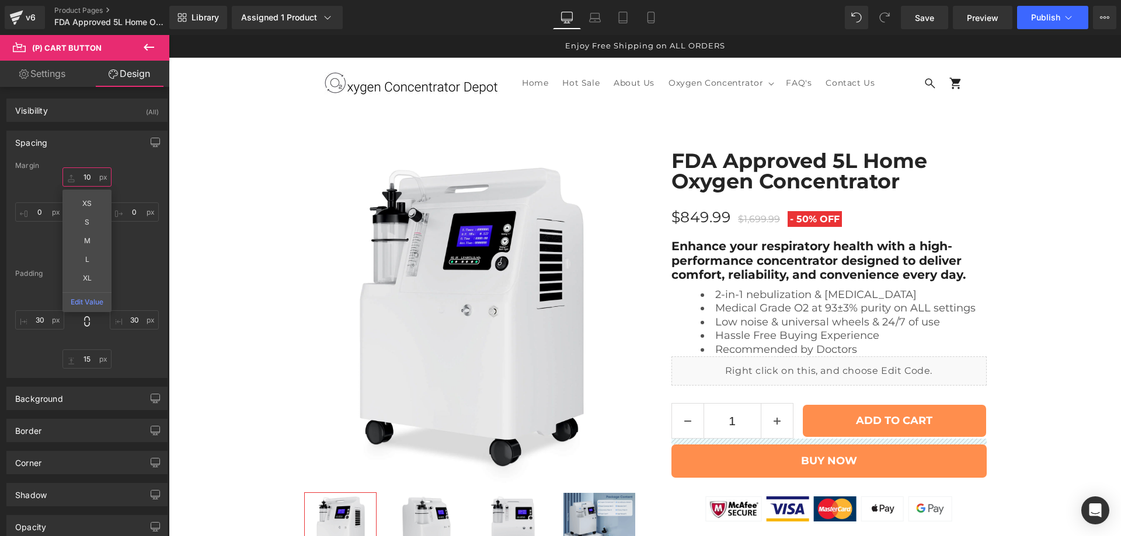
click at [83, 176] on input "10" at bounding box center [86, 177] width 49 height 19
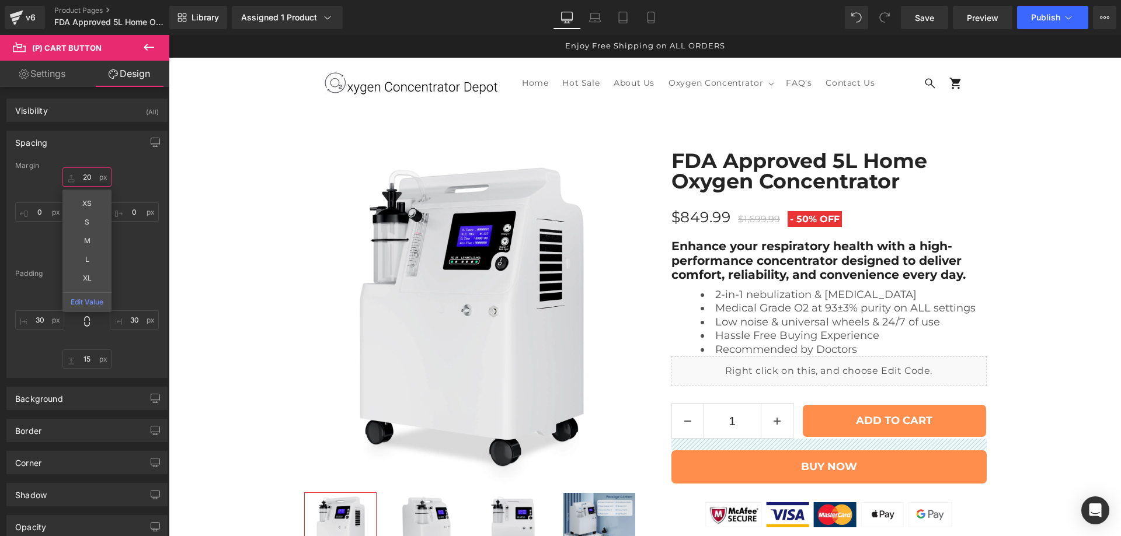
click at [86, 178] on input "20" at bounding box center [86, 177] width 49 height 19
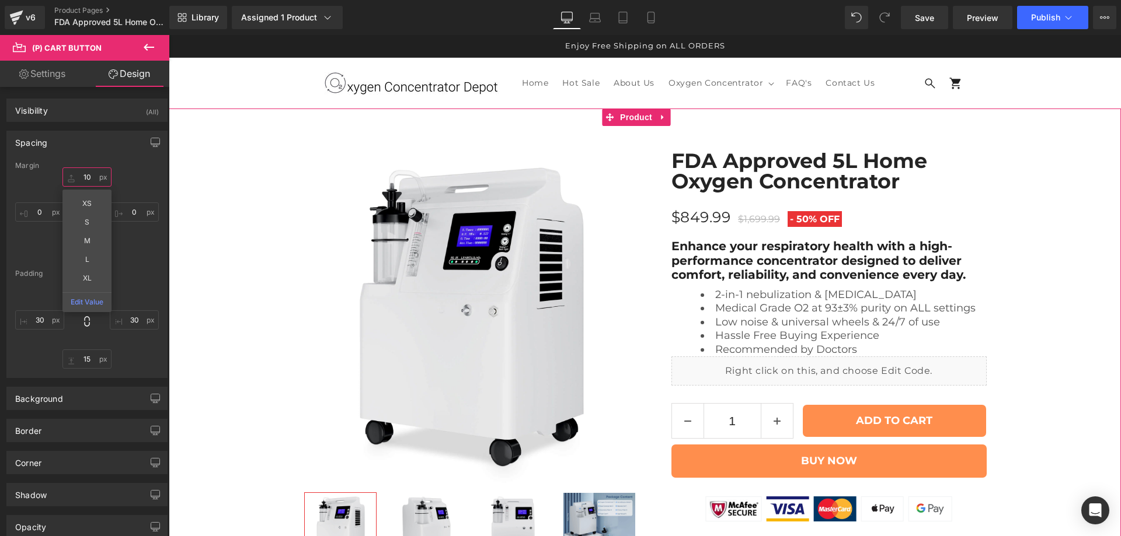
type input "10"
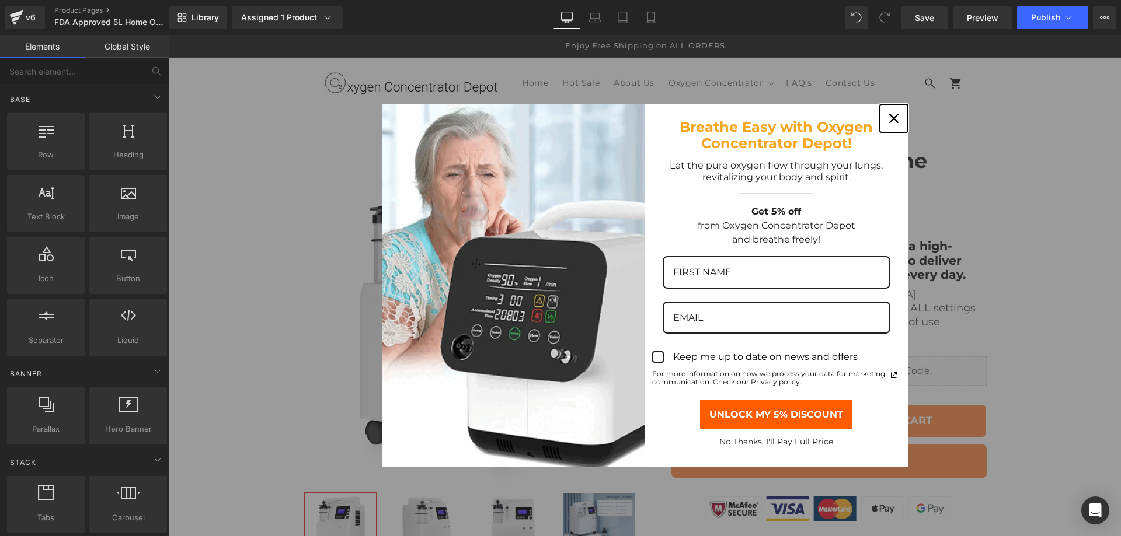
click at [886, 124] on div "Close" at bounding box center [893, 118] width 19 height 19
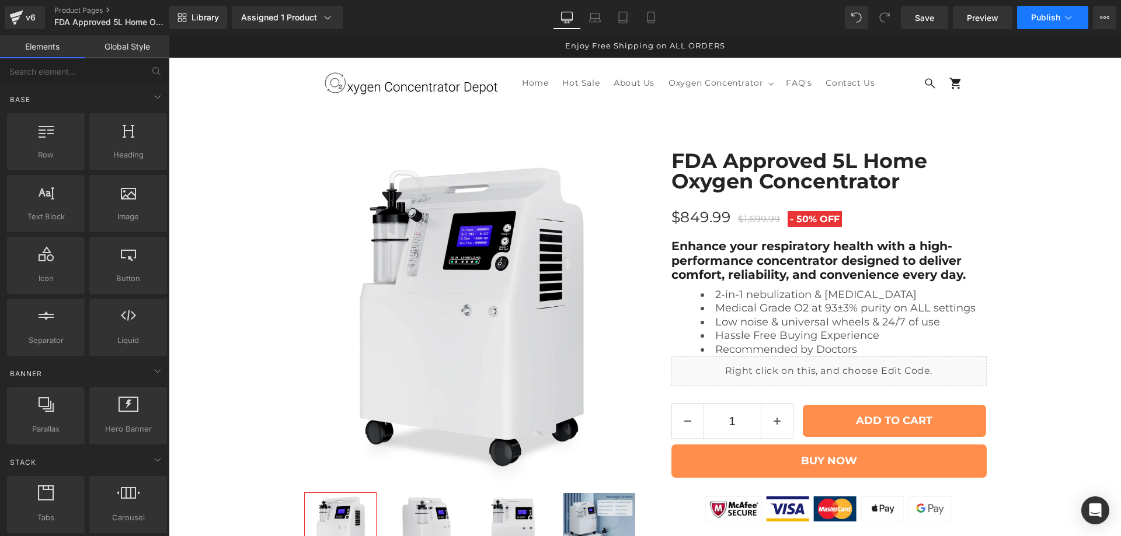
click at [1027, 21] on button "Publish" at bounding box center [1052, 17] width 71 height 23
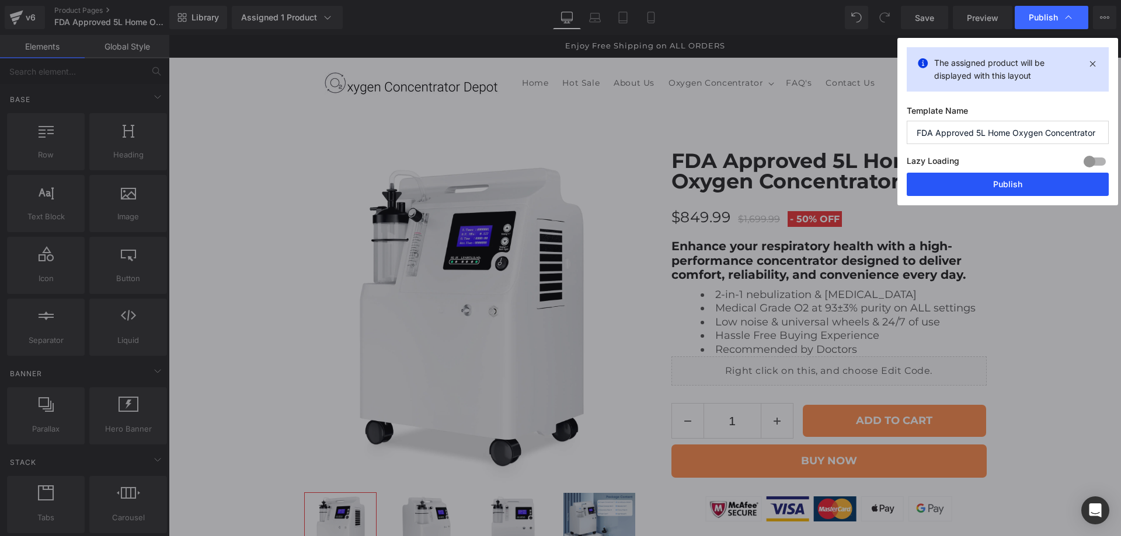
drag, startPoint x: 1029, startPoint y: 184, endPoint x: 772, endPoint y: 264, distance: 269.2
click at [0, 0] on button "Publish" at bounding box center [0, 0] width 0 height 0
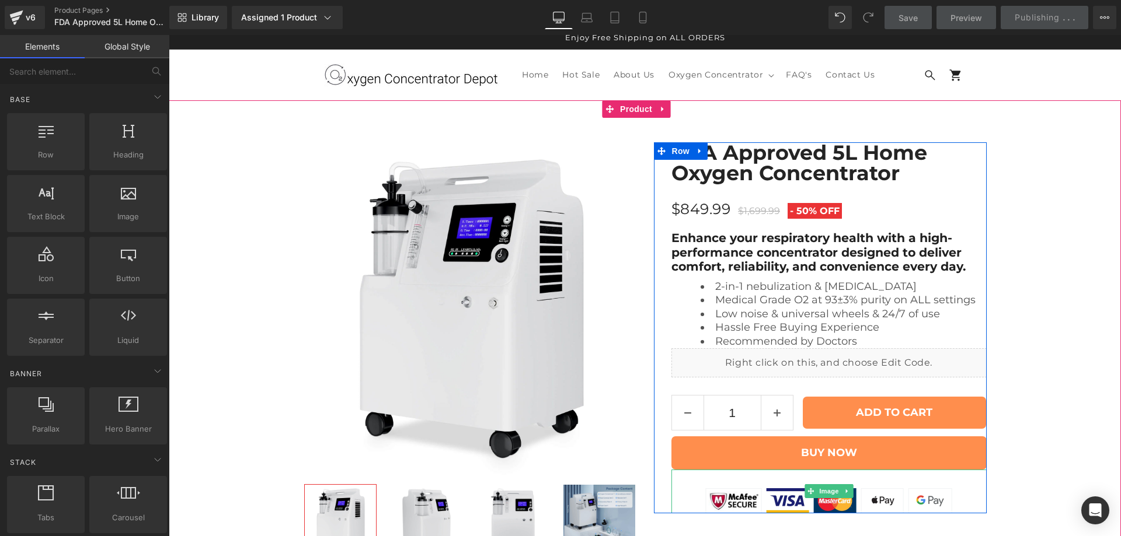
scroll to position [5, 0]
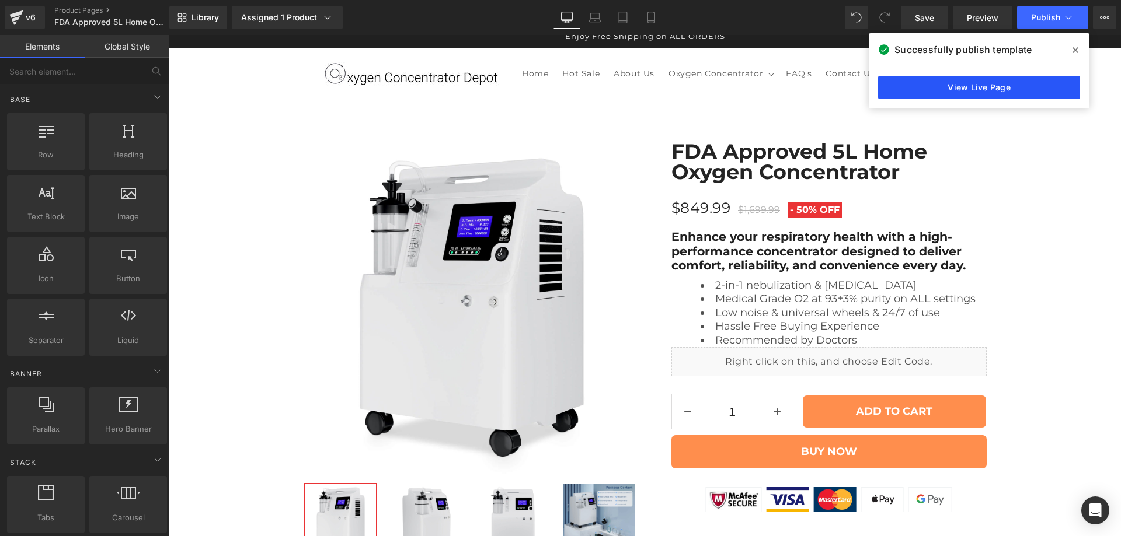
click at [1020, 91] on link "View Live Page" at bounding box center [979, 87] width 202 height 23
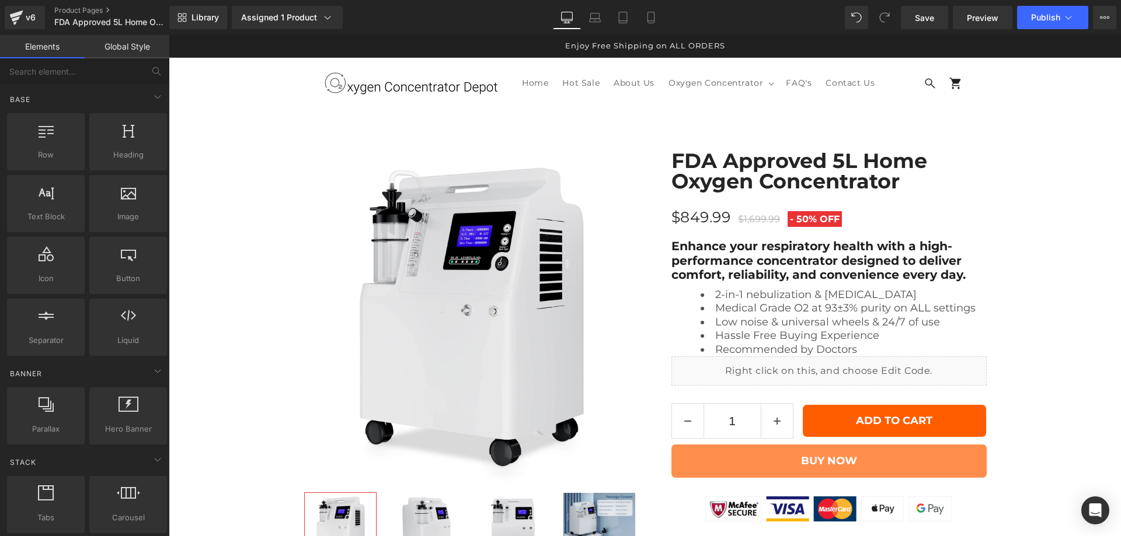
scroll to position [292, 0]
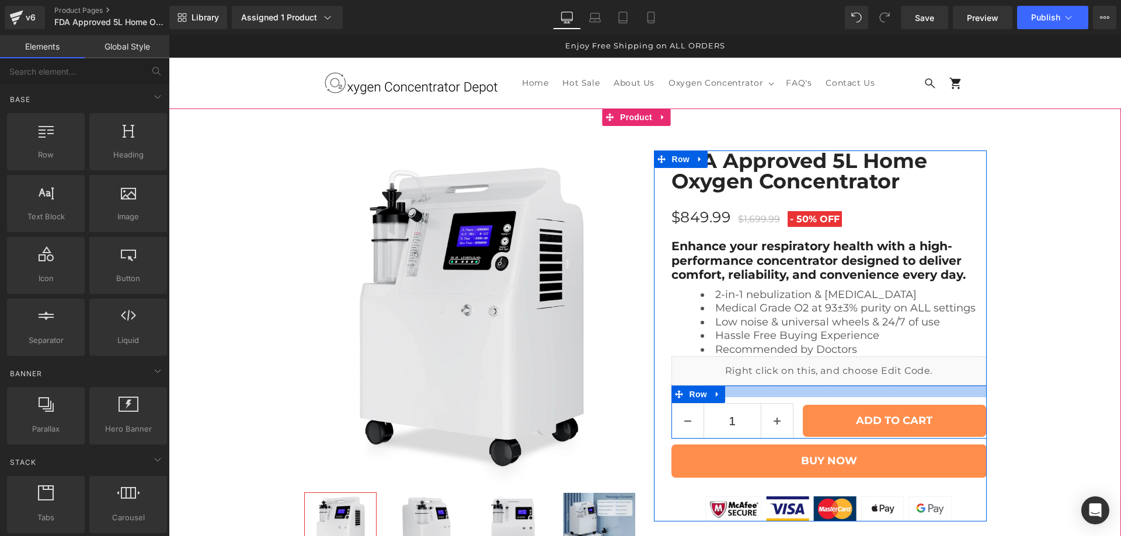
click at [790, 386] on div at bounding box center [828, 392] width 315 height 12
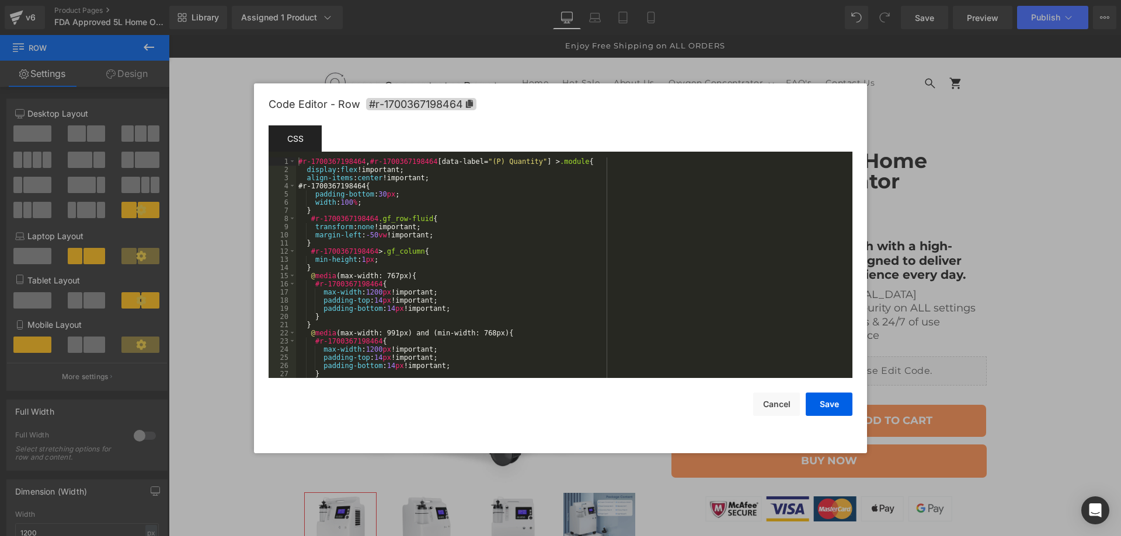
click at [785, 0] on div "(P) Cart Button You are previewing how the will restyle your page. You can not …" at bounding box center [560, 0] width 1121 height 0
click at [515, 380] on div "#r-1700367198464 , #r-1700367198464 [ data-label = " (P) Quantity " ] > .module…" at bounding box center [518, 386] width 7 height 13
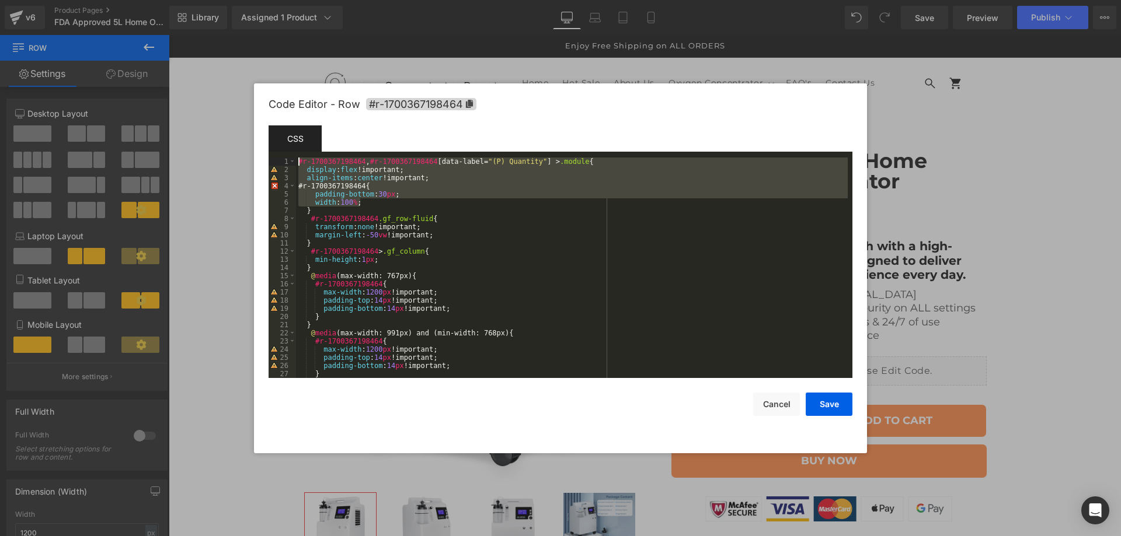
drag, startPoint x: 365, startPoint y: 200, endPoint x: 284, endPoint y: 156, distance: 91.9
click at [543, 211] on div "Template CSS Script 1 2 3 4 5 6 7 8 9 10 11 12 13 14 15 16 17 18 19 20 21 22 23…" at bounding box center [544, 213] width 2 height 4
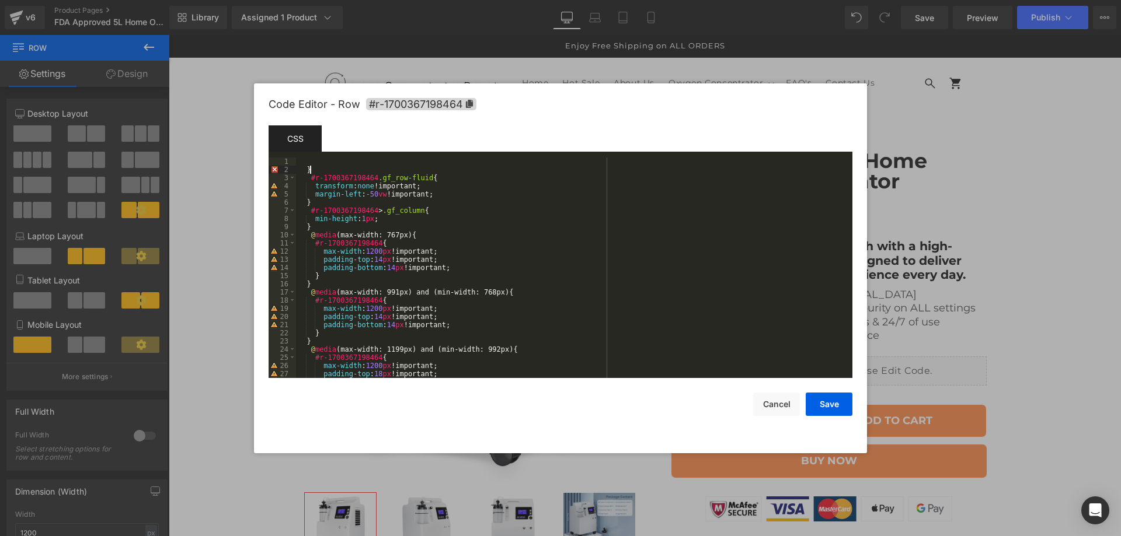
click at [515, 380] on div "} #r-1700367198464 .gf_row-fluid { transform : none !important; margin-left : -…" at bounding box center [518, 386] width 7 height 13
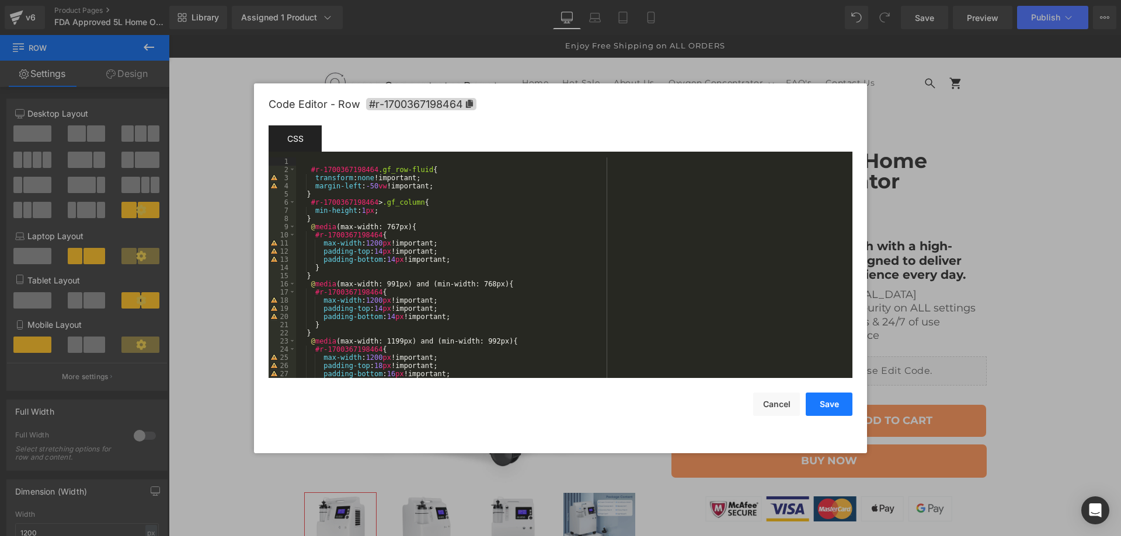
click at [0, 0] on button "Save" at bounding box center [0, 0] width 0 height 0
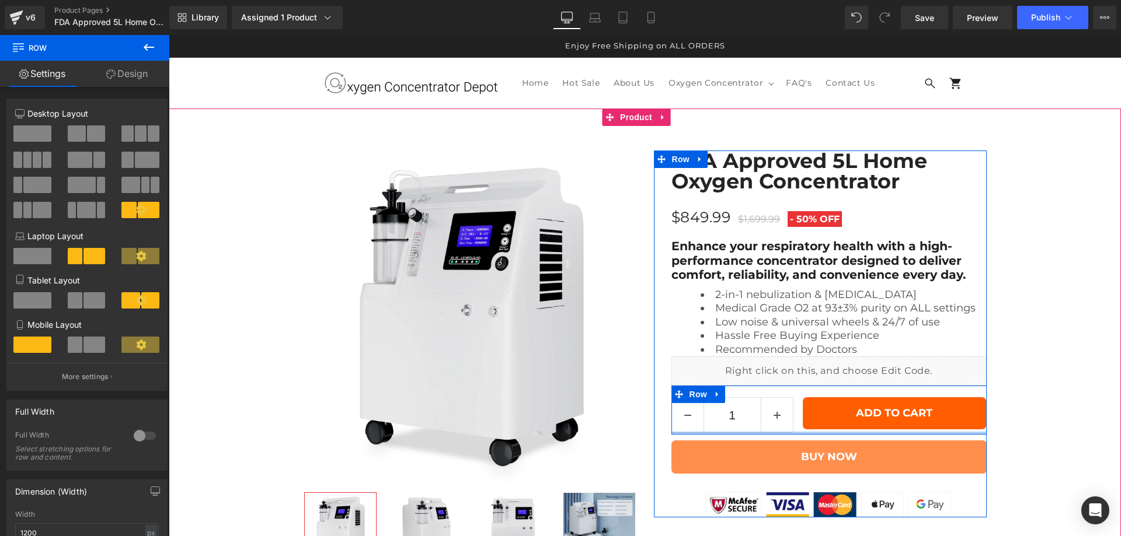
drag, startPoint x: 802, startPoint y: 152, endPoint x: 803, endPoint y: 120, distance: 31.5
click at [803, 386] on div "1 (P) Quantity ADD TO CART (P) Cart Button Row" at bounding box center [828, 410] width 315 height 49
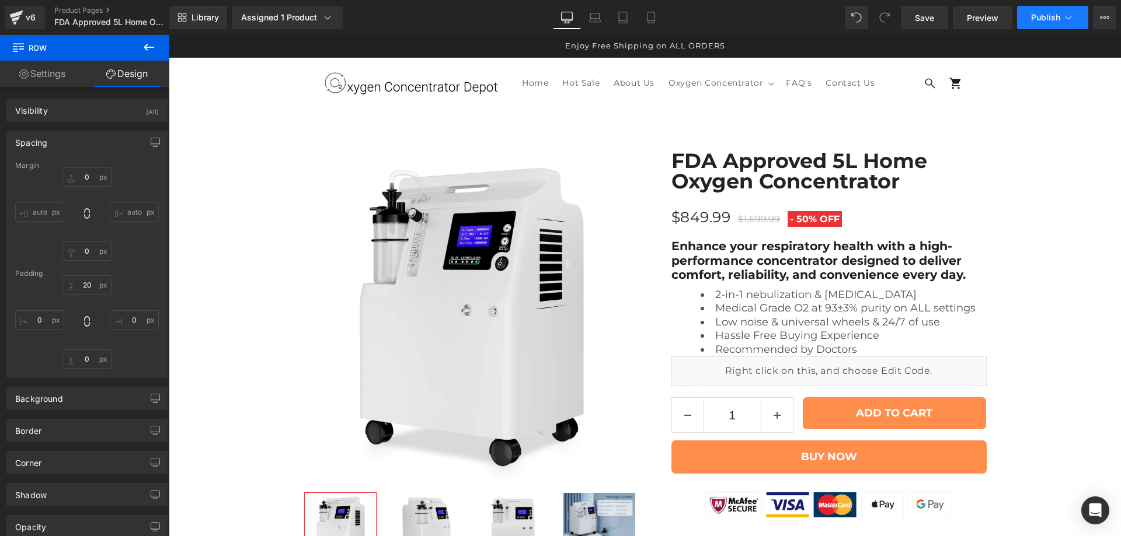
click at [1026, 13] on button "Publish" at bounding box center [1052, 17] width 71 height 23
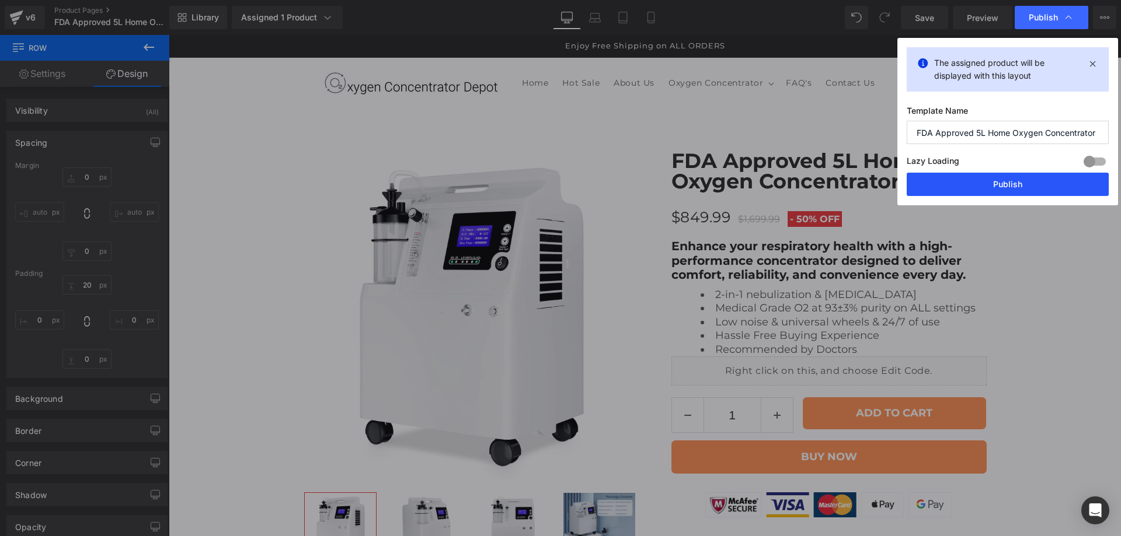
click at [1020, 184] on button "Publish" at bounding box center [1008, 184] width 202 height 23
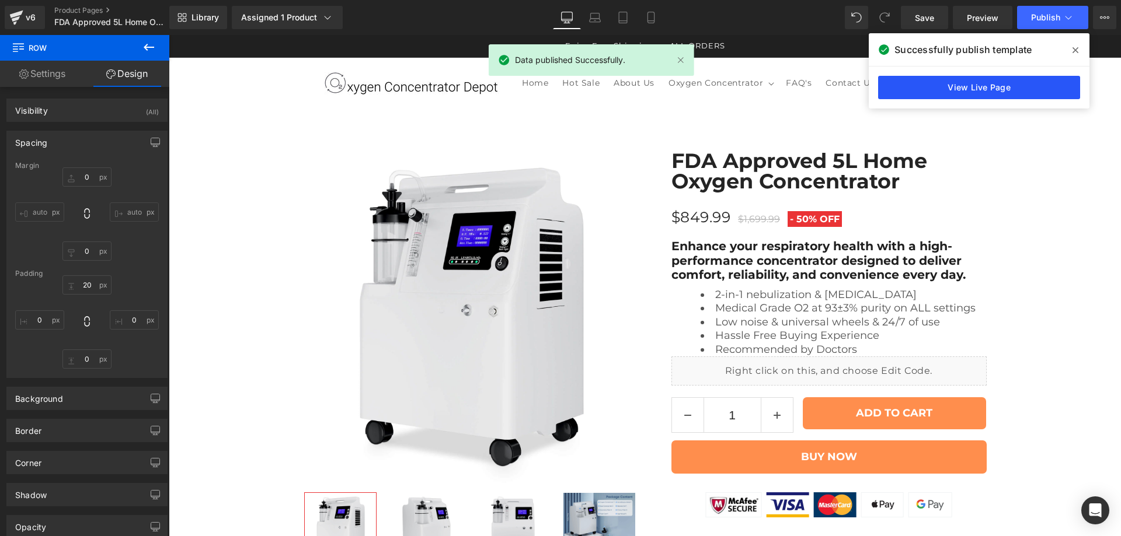
click at [1036, 83] on link "View Live Page" at bounding box center [979, 87] width 202 height 23
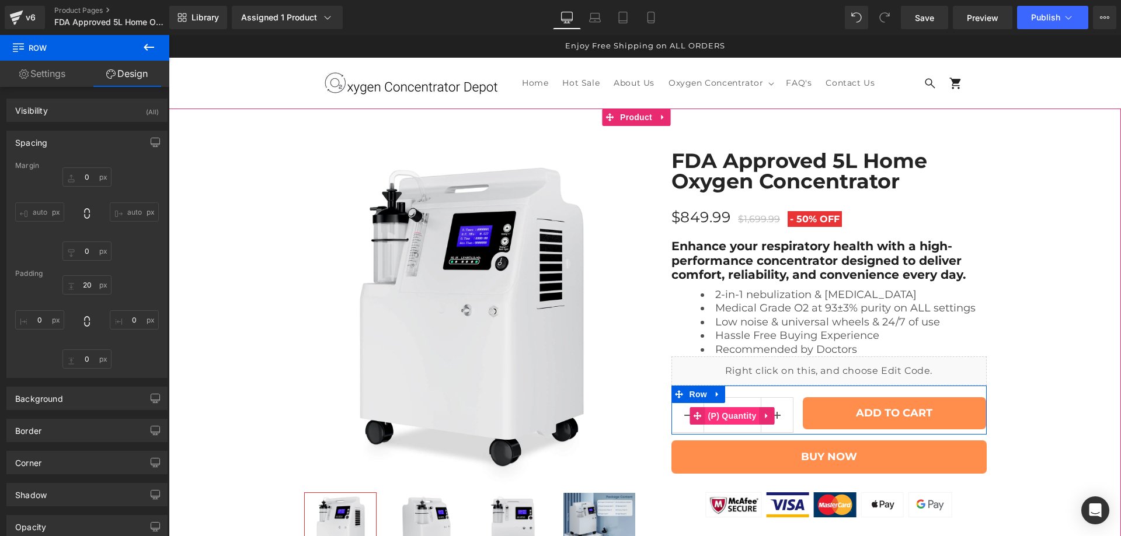
click at [731, 398] on div "1 (P) Quantity" at bounding box center [732, 416] width 122 height 37
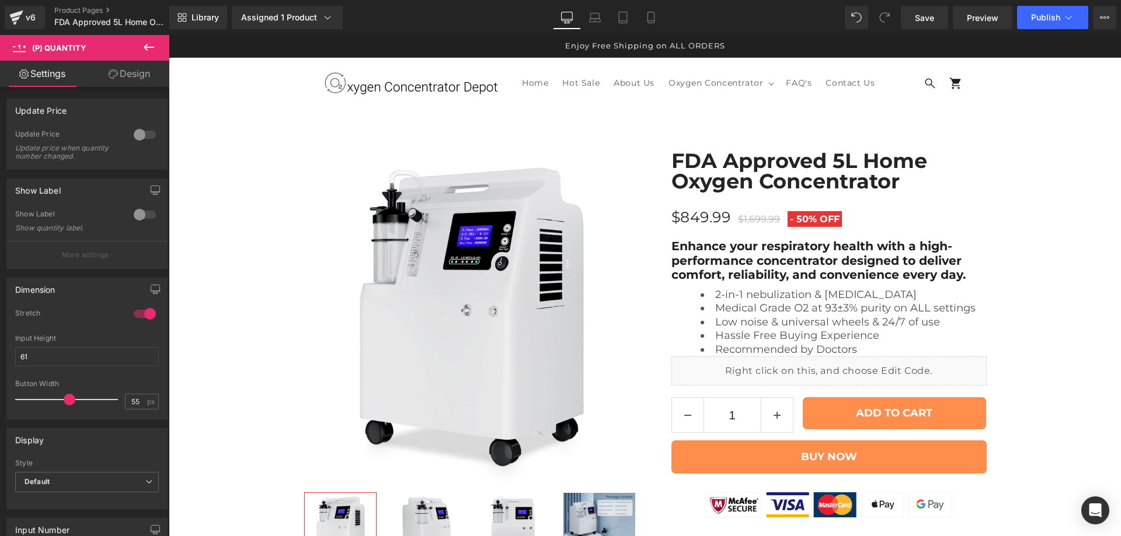
scroll to position [194, 0]
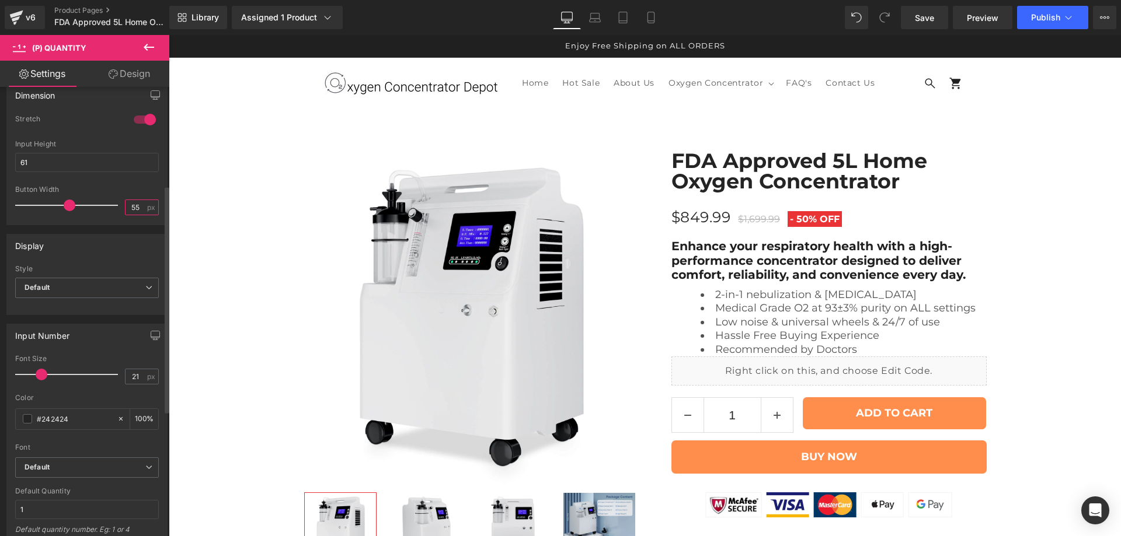
click at [128, 209] on input "55" at bounding box center [136, 207] width 20 height 15
click at [145, 189] on div "Button Width" at bounding box center [87, 190] width 144 height 8
click at [128, 208] on input "50" at bounding box center [136, 207] width 20 height 15
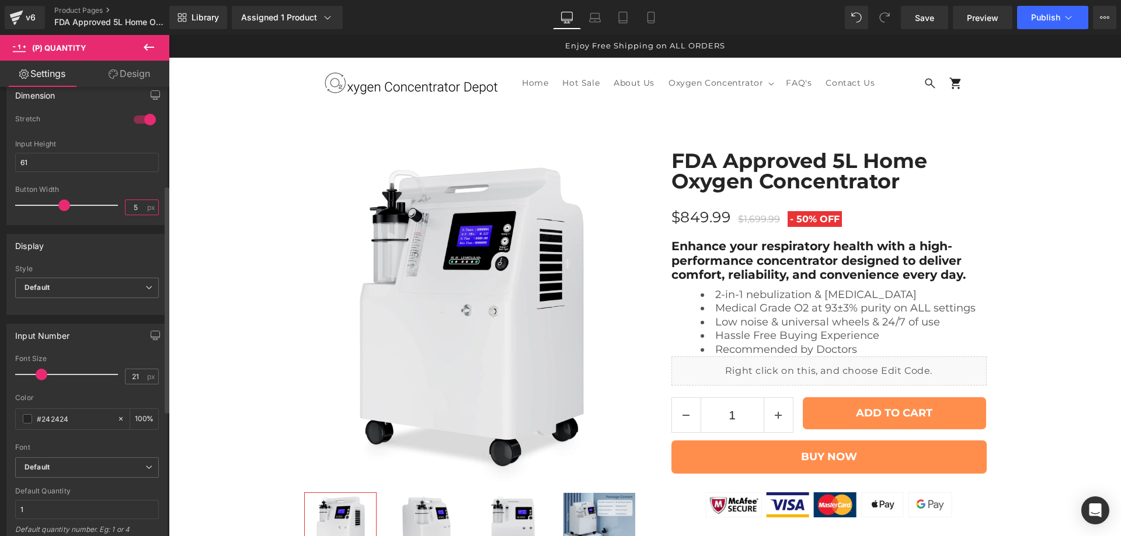
type input "55"
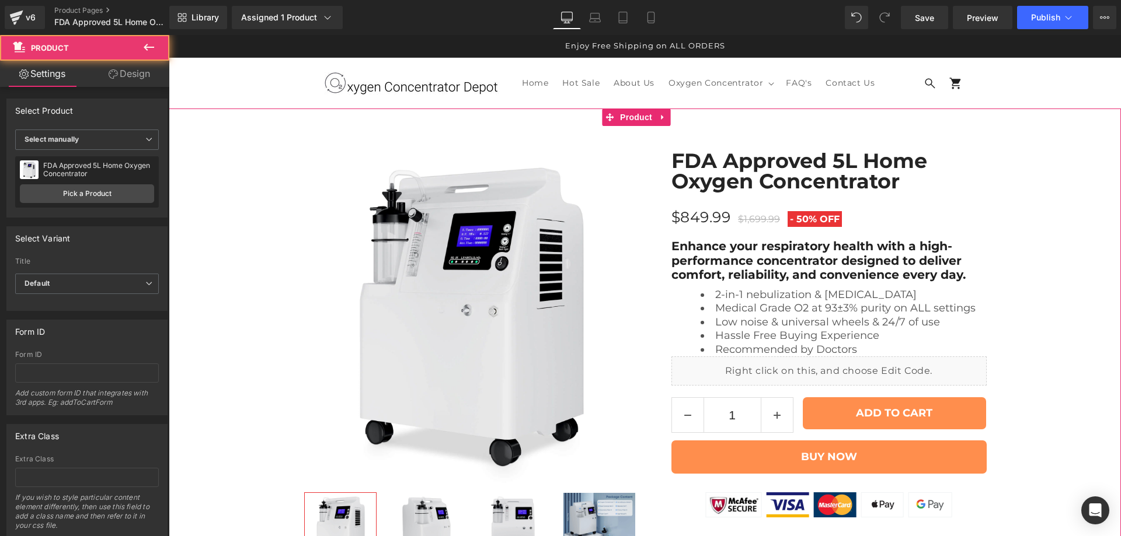
click at [201, 169] on div "Best Seller (P) Image Row ‹" at bounding box center [645, 353] width 952 height 440
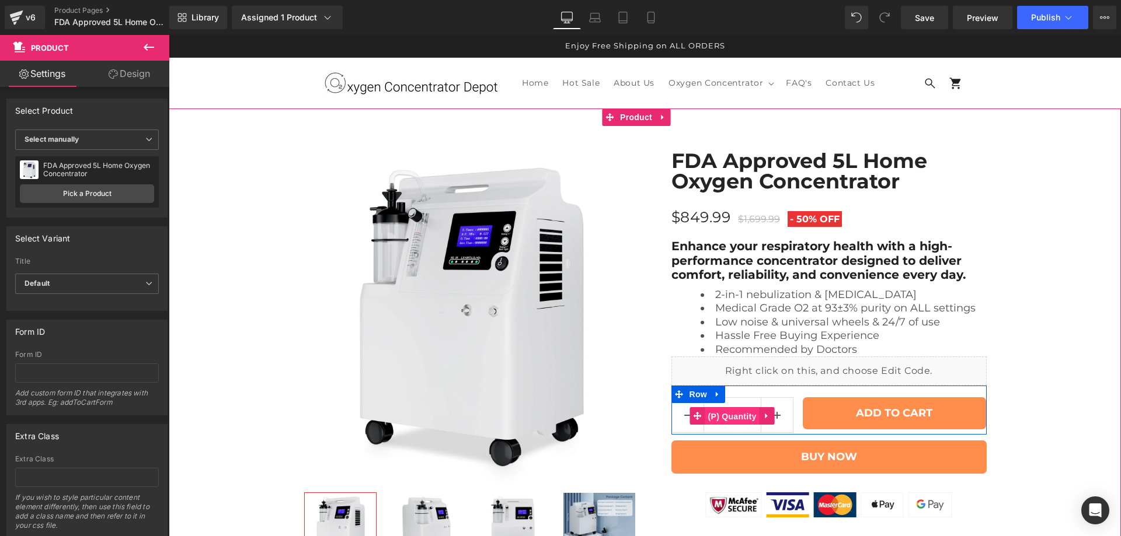
click at [731, 408] on span "(P) Quantity" at bounding box center [732, 417] width 54 height 18
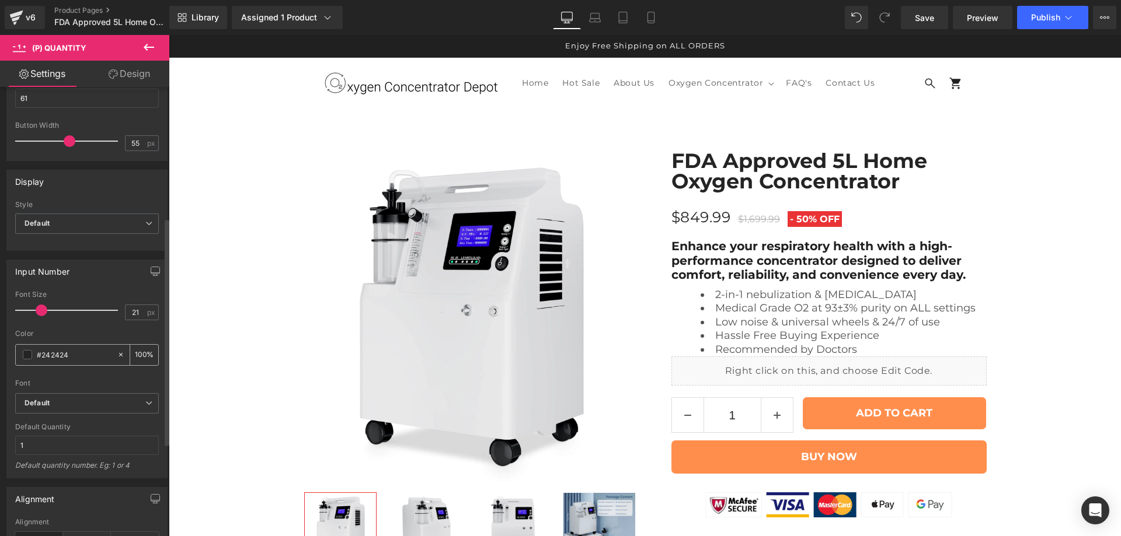
scroll to position [150, 0]
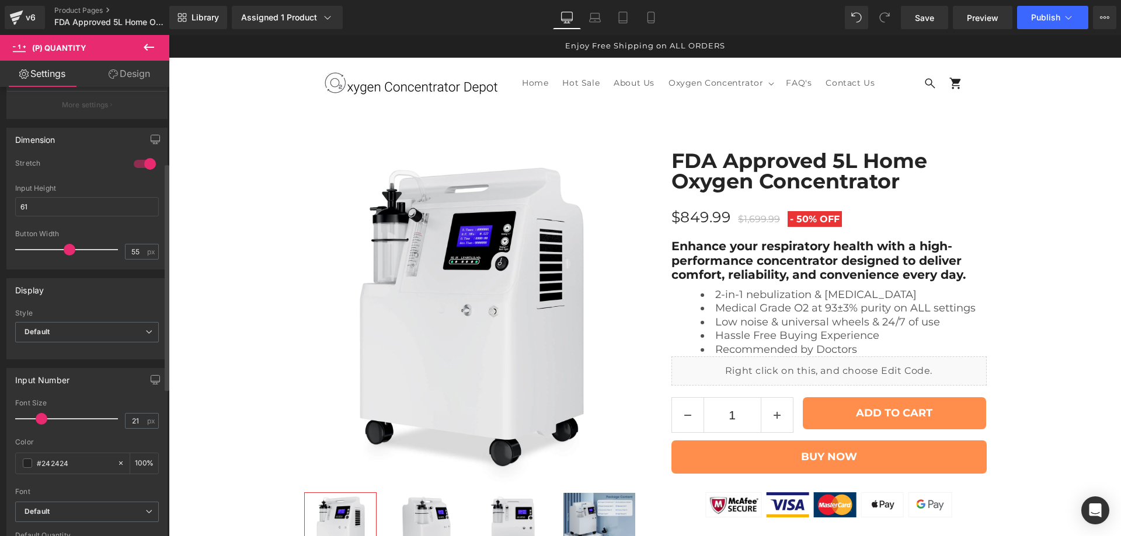
drag, startPoint x: 42, startPoint y: 205, endPoint x: 0, endPoint y: 210, distance: 42.2
click at [0, 210] on div "Dimension 1 Stretch Input Width - % px 61px Input Height 61 55px Button Width 5…" at bounding box center [87, 194] width 175 height 151
type input "6"
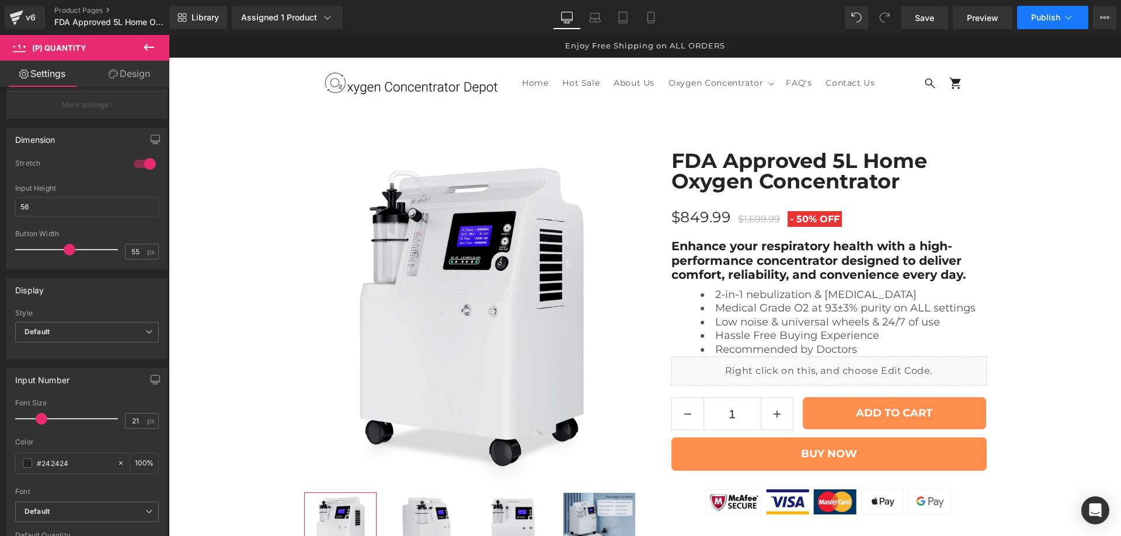
type input "56"
click at [1034, 15] on span "Publish" at bounding box center [1045, 17] width 29 height 9
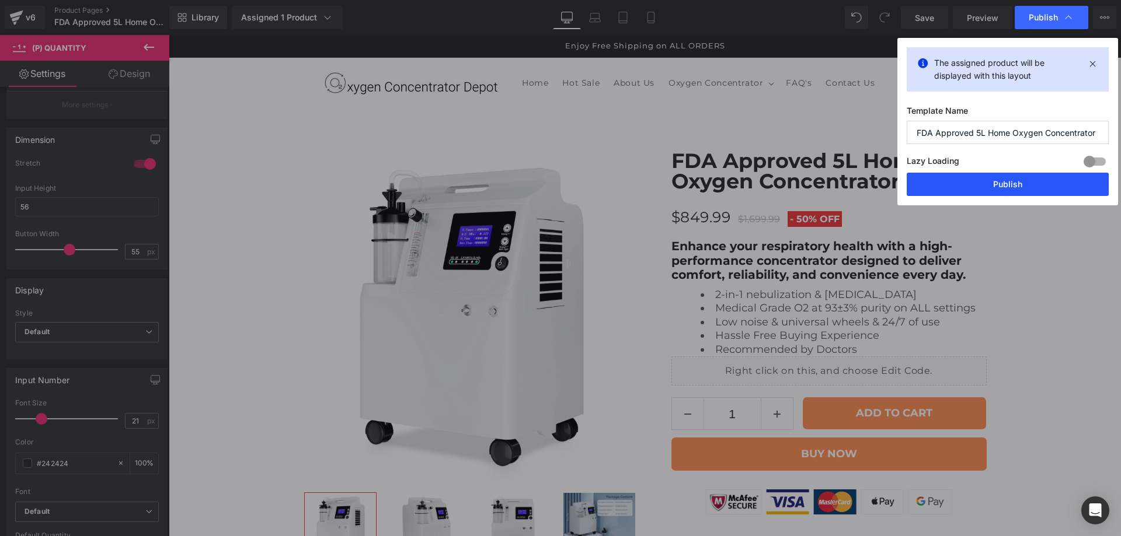
drag, startPoint x: 1032, startPoint y: 189, endPoint x: 839, endPoint y: 207, distance: 194.1
click at [1032, 189] on button "Publish" at bounding box center [1008, 184] width 202 height 23
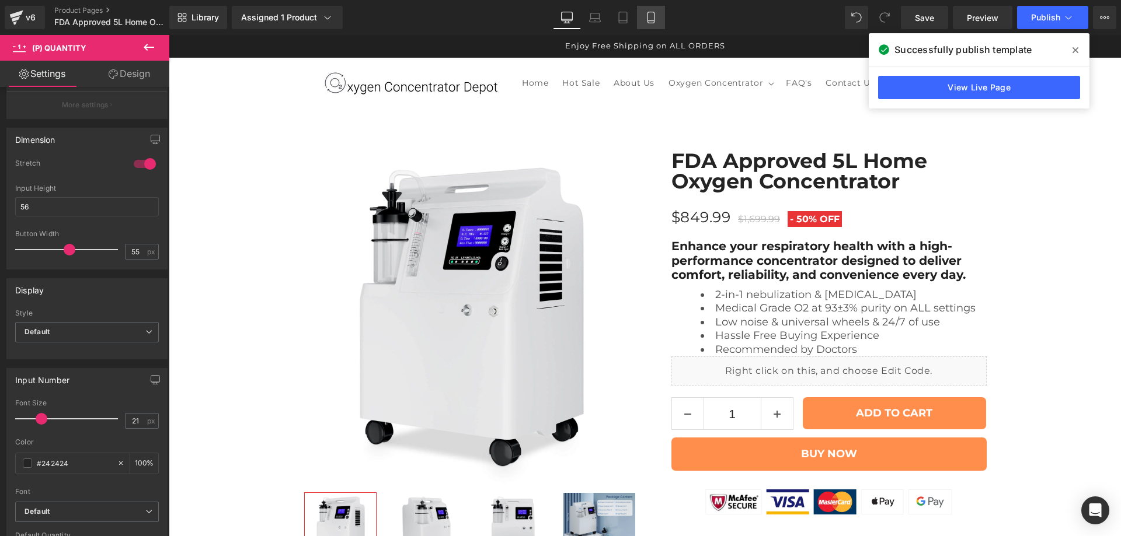
click at [654, 21] on icon at bounding box center [650, 21] width 6 height 0
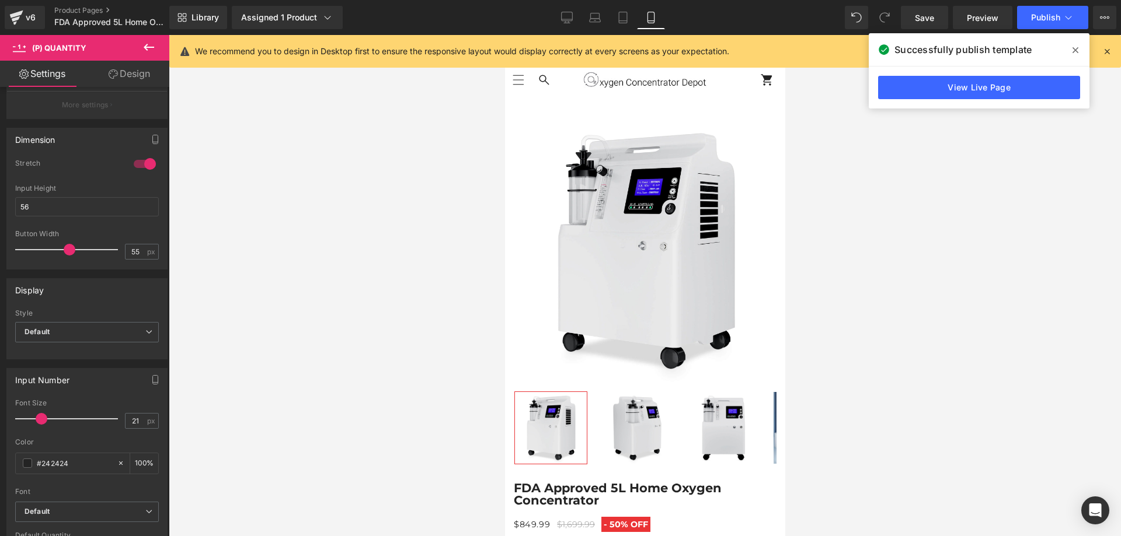
scroll to position [459, 0]
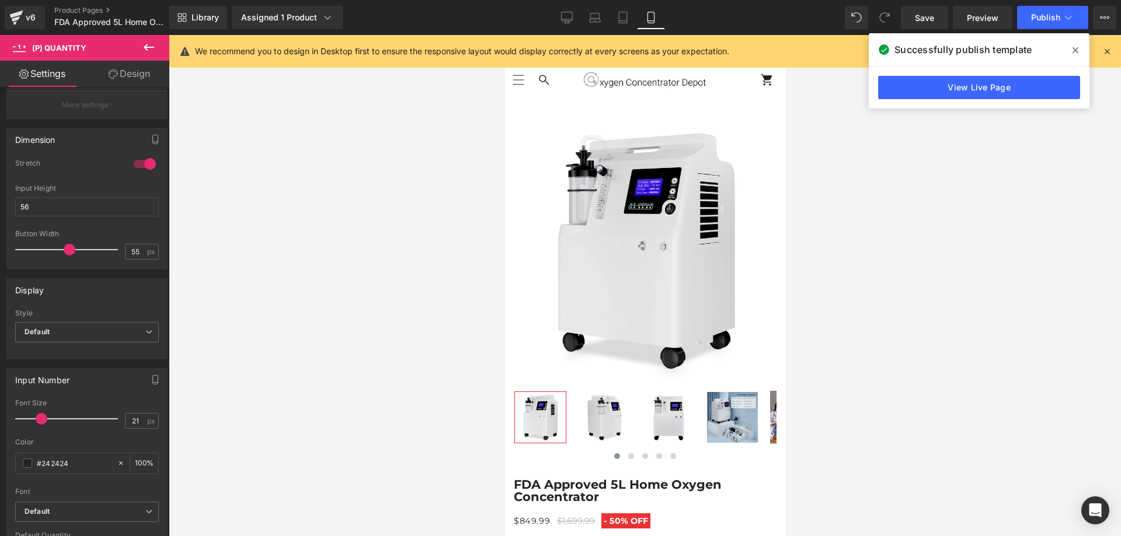
click at [1071, 53] on span at bounding box center [1075, 50] width 19 height 19
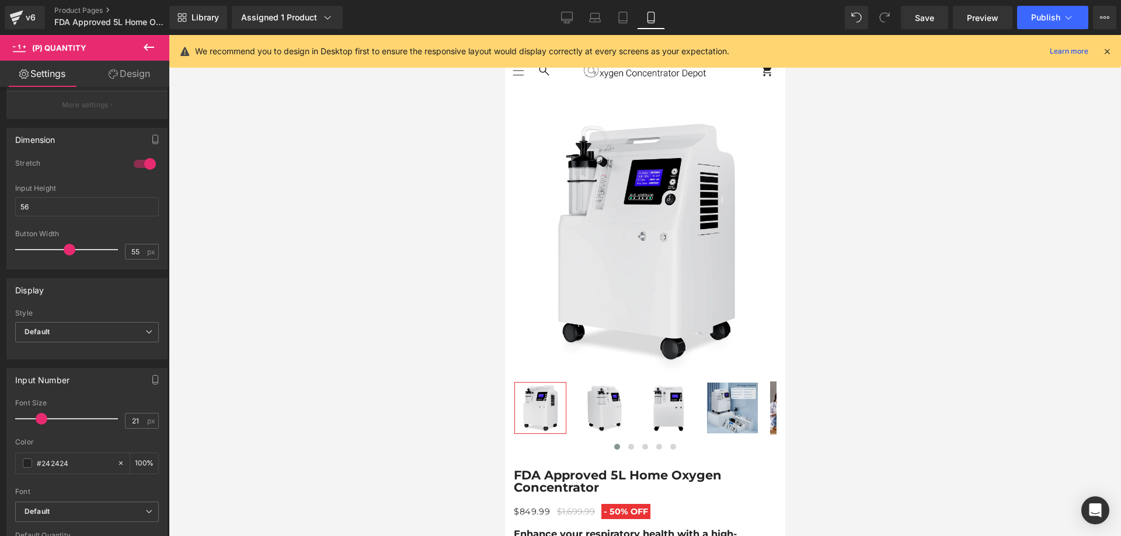
scroll to position [2919, 0]
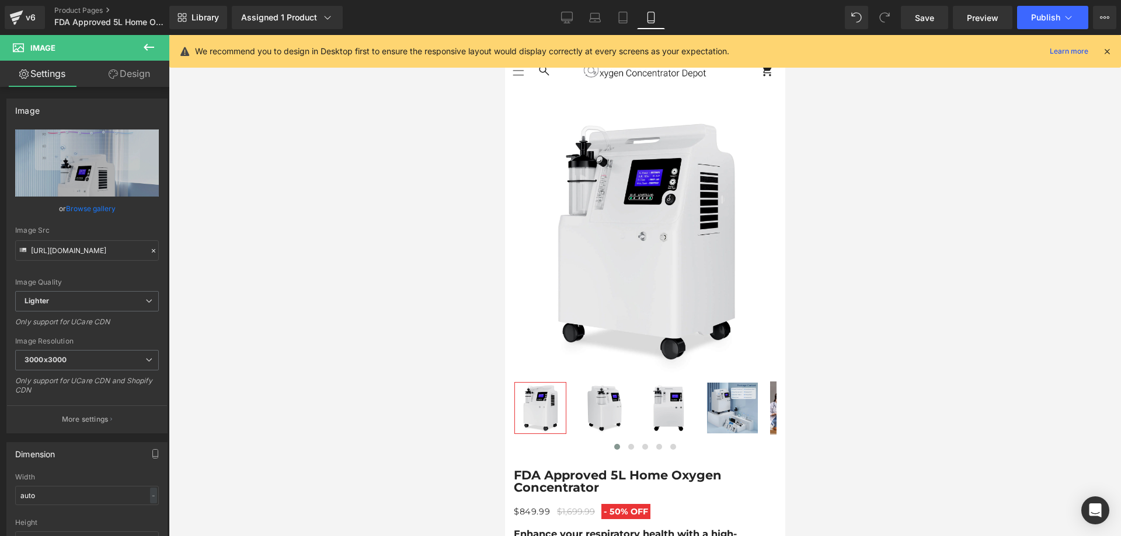
click at [147, 78] on link "Design" at bounding box center [129, 74] width 85 height 26
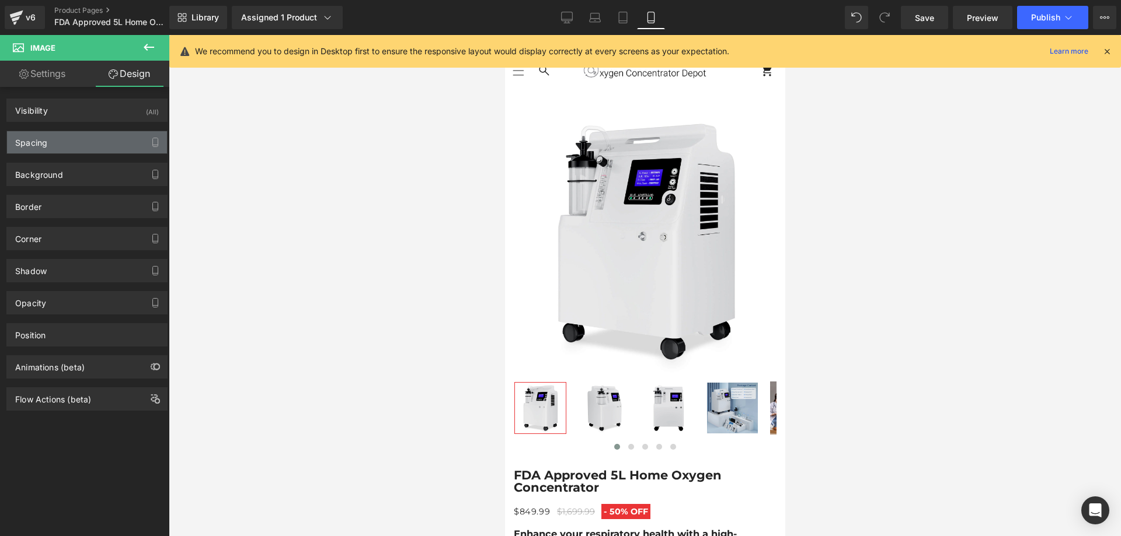
click at [82, 146] on div "Spacing" at bounding box center [87, 142] width 160 height 22
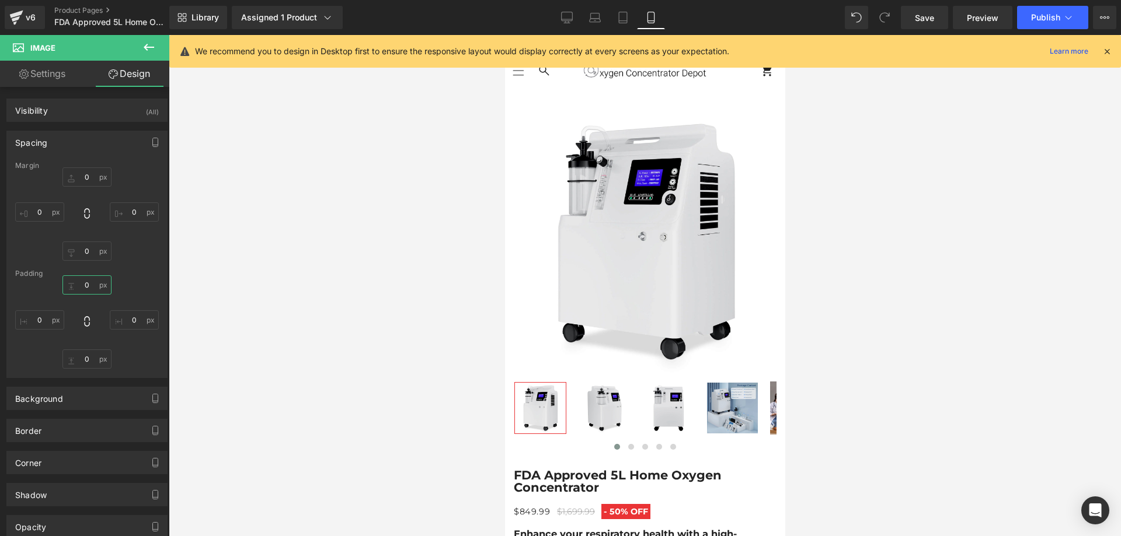
click at [85, 283] on input "text" at bounding box center [86, 285] width 49 height 19
click at [86, 248] on input "text" at bounding box center [86, 251] width 49 height 19
type input "20"
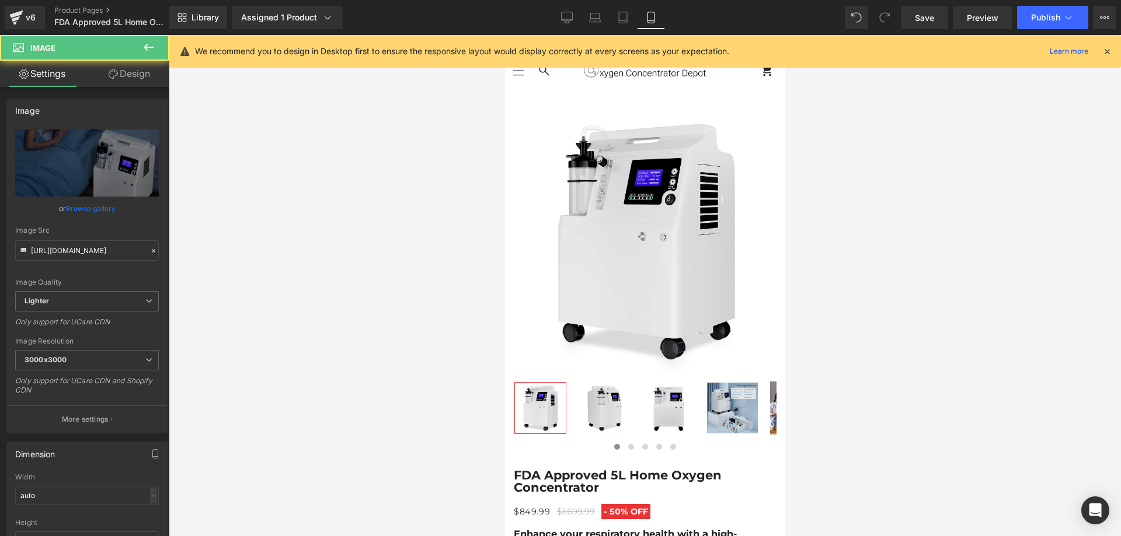
click at [119, 73] on link "Design" at bounding box center [129, 74] width 85 height 26
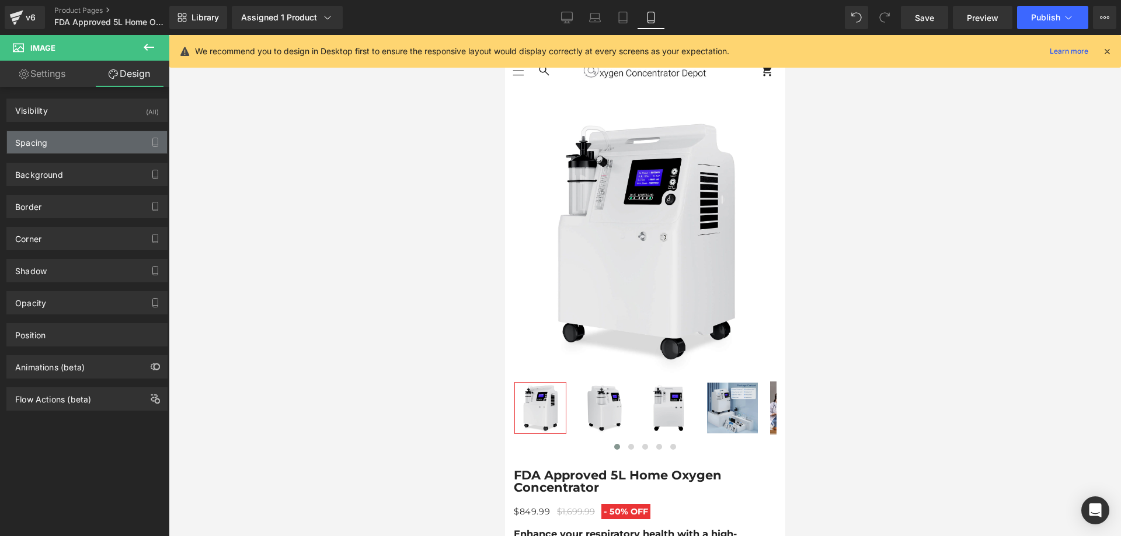
click at [89, 133] on div "Spacing" at bounding box center [87, 142] width 160 height 22
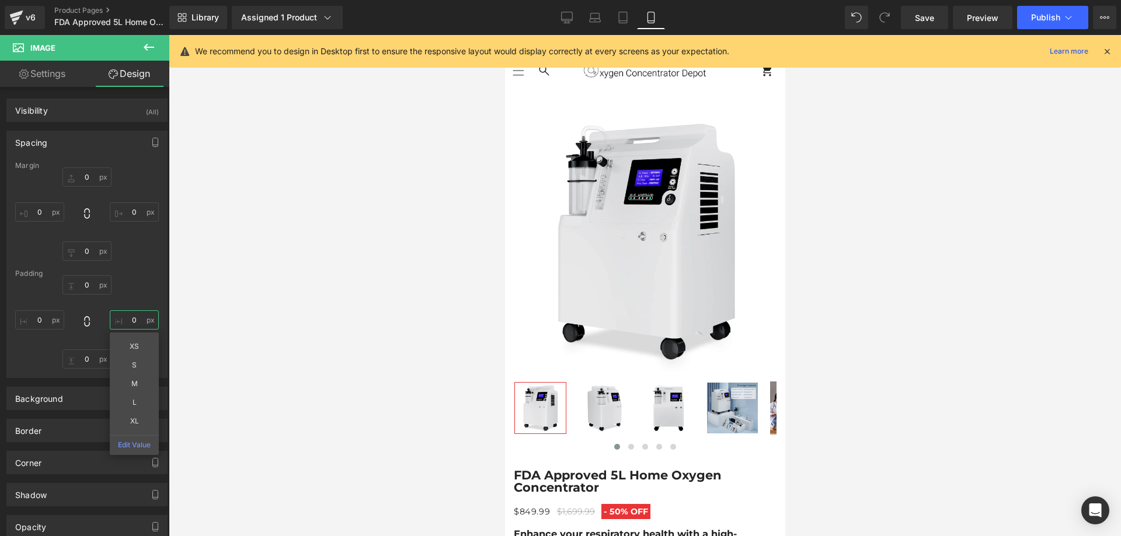
click at [126, 323] on input "0" at bounding box center [134, 320] width 49 height 19
type input "10"
click at [37, 316] on input "0" at bounding box center [39, 320] width 49 height 19
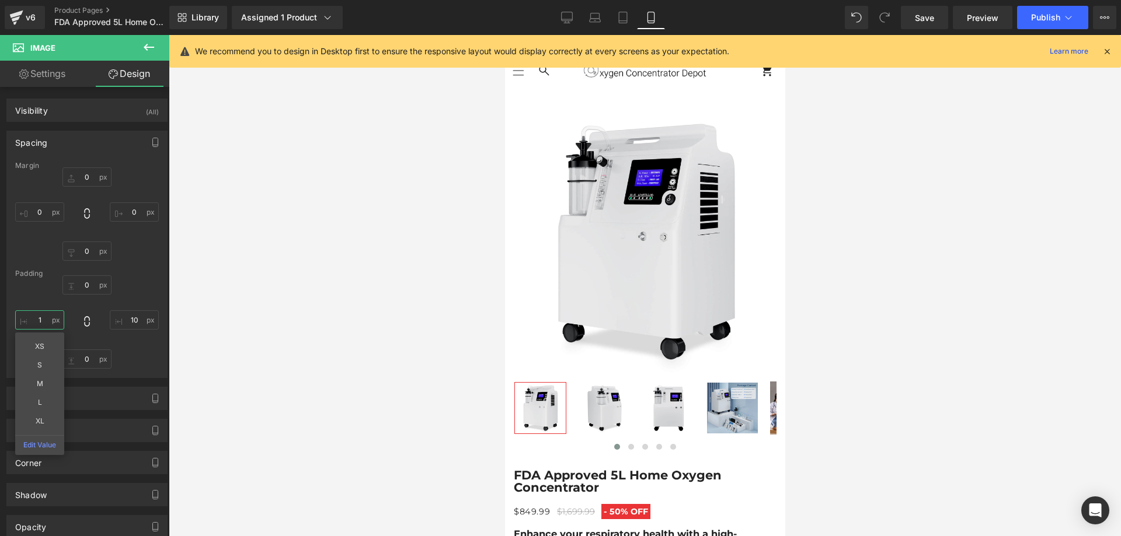
type input "10"
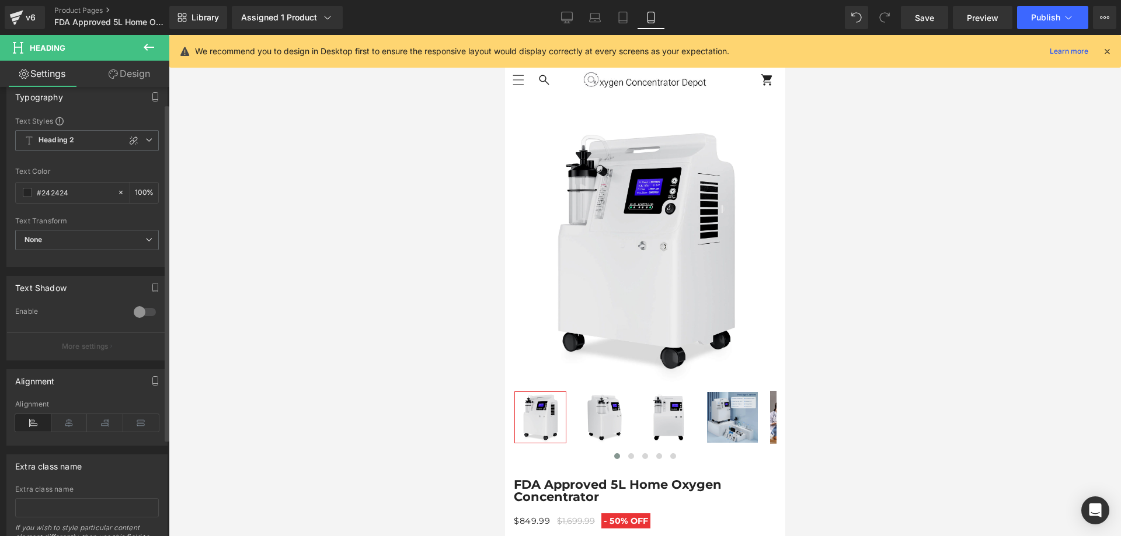
scroll to position [169, 0]
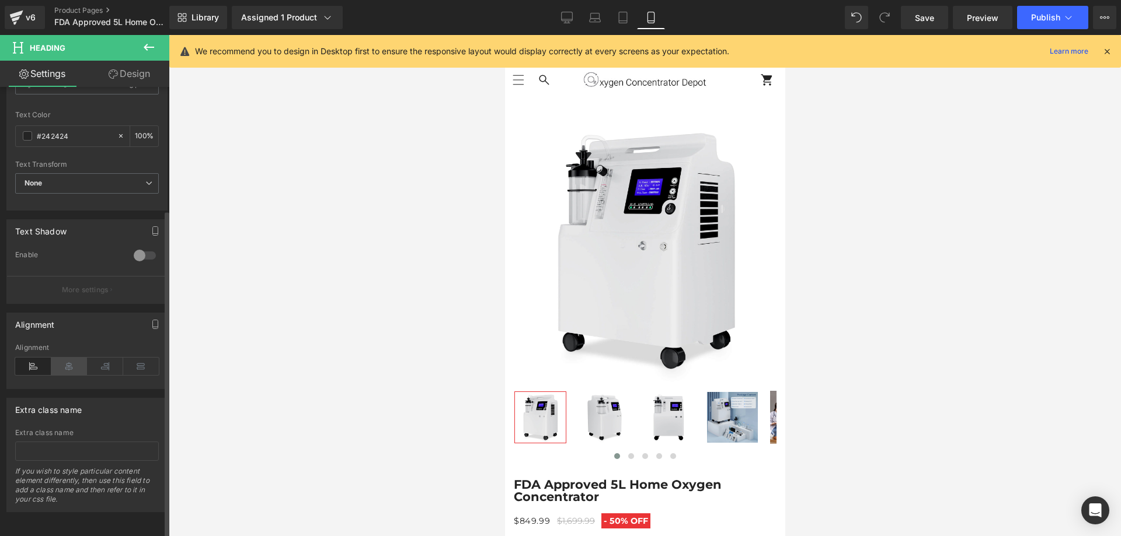
click at [74, 358] on icon at bounding box center [69, 367] width 36 height 18
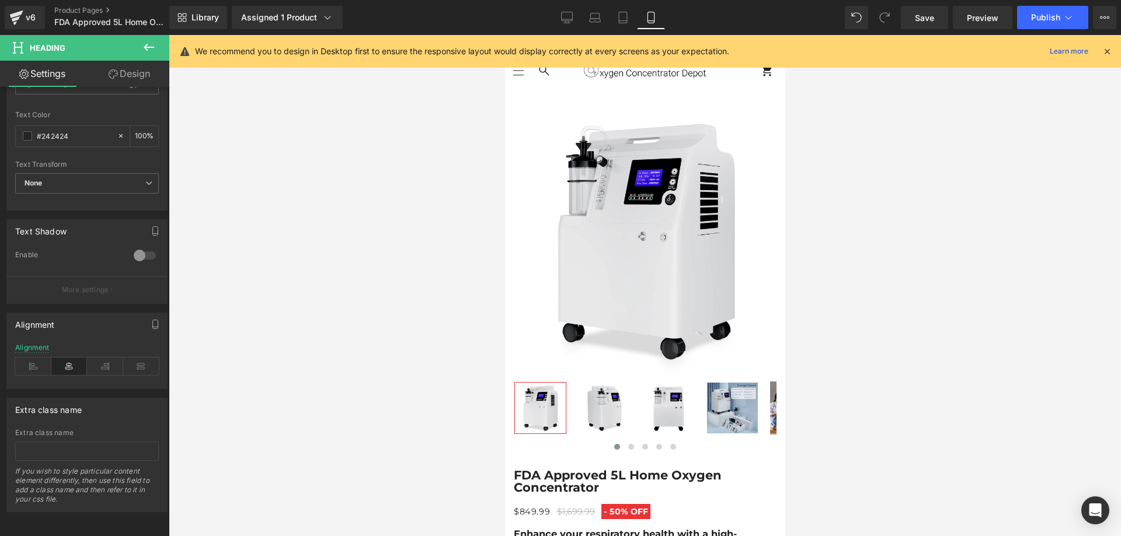
scroll to position [3308, 0]
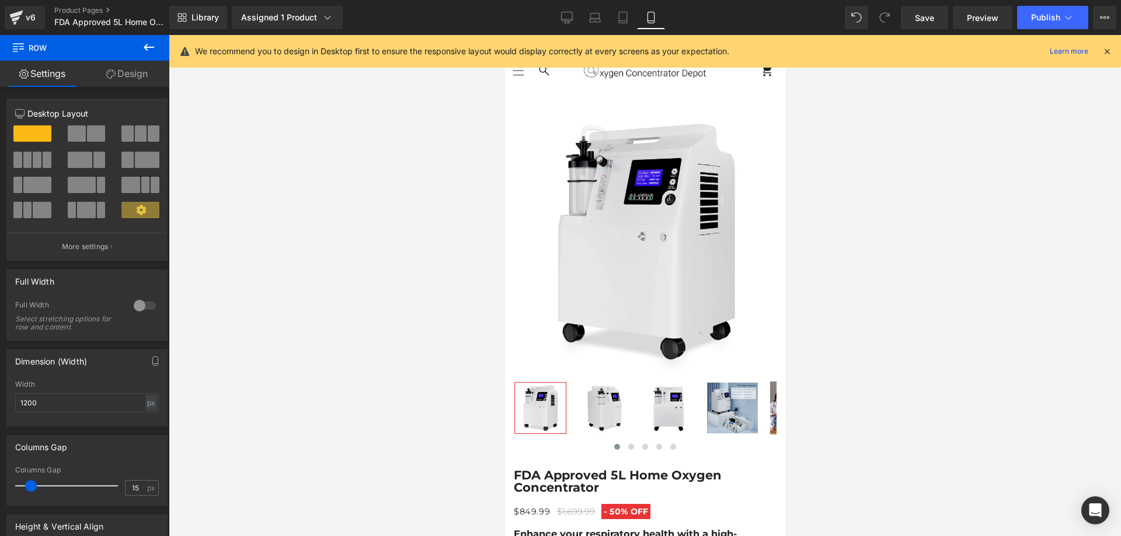
click at [127, 80] on link "Design" at bounding box center [127, 74] width 85 height 26
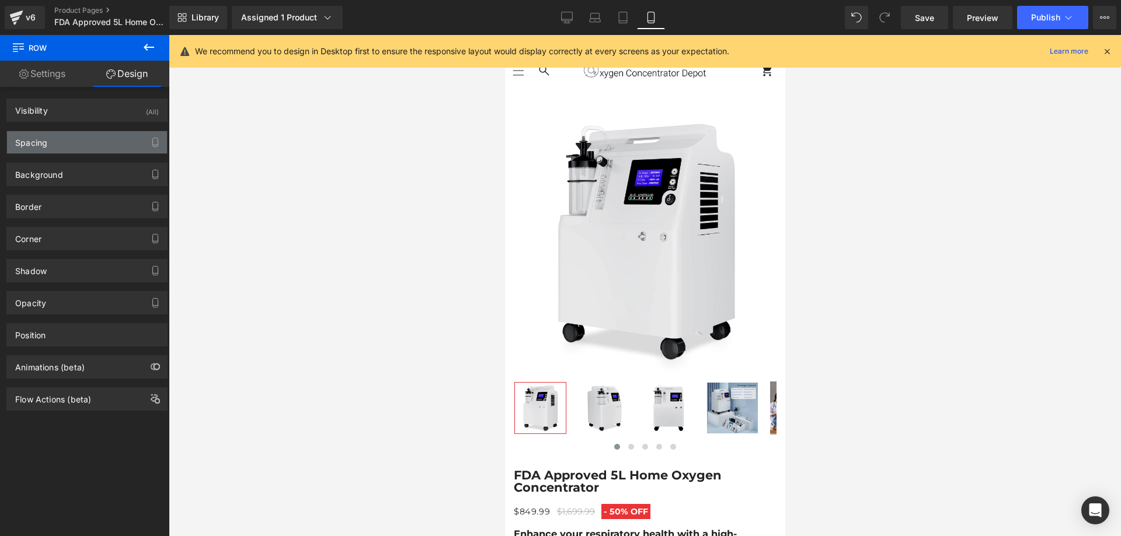
click at [75, 144] on div "Spacing" at bounding box center [87, 142] width 160 height 22
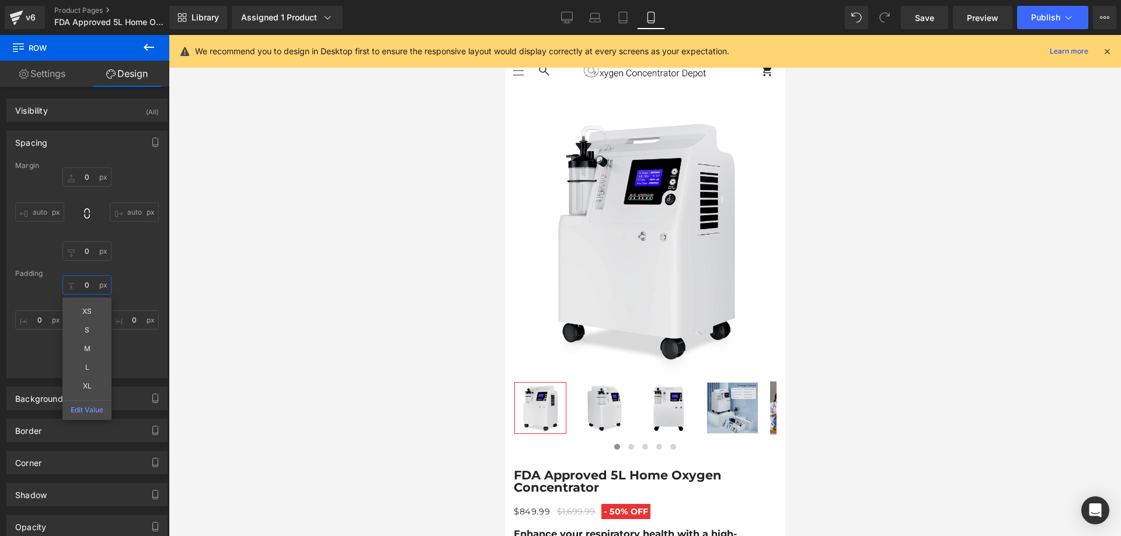
click at [79, 285] on input "text" at bounding box center [86, 285] width 49 height 19
type input "30"
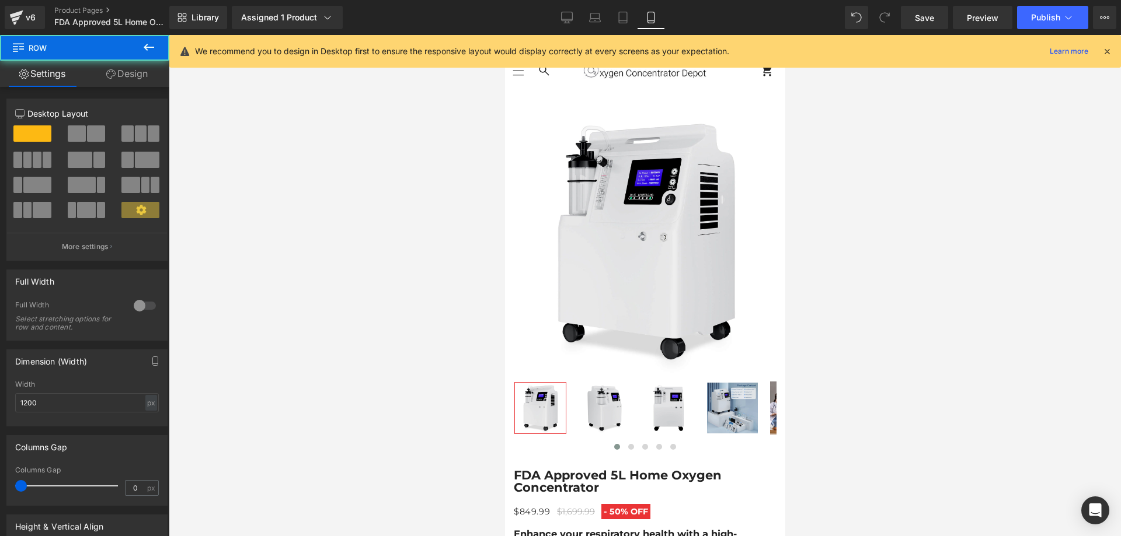
click at [132, 80] on link "Design" at bounding box center [127, 74] width 85 height 26
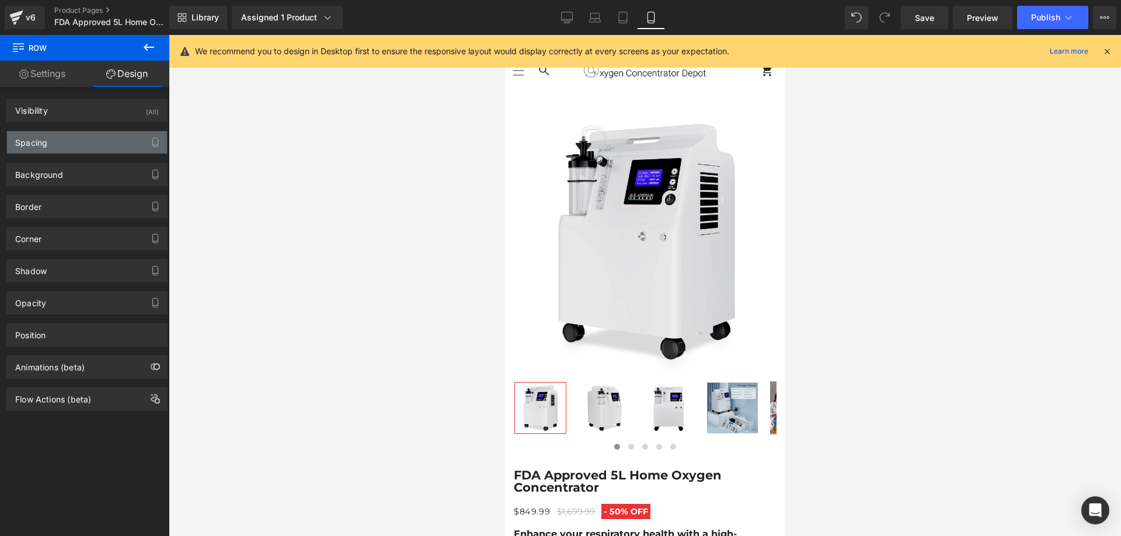
click at [60, 142] on div "Spacing" at bounding box center [87, 142] width 160 height 22
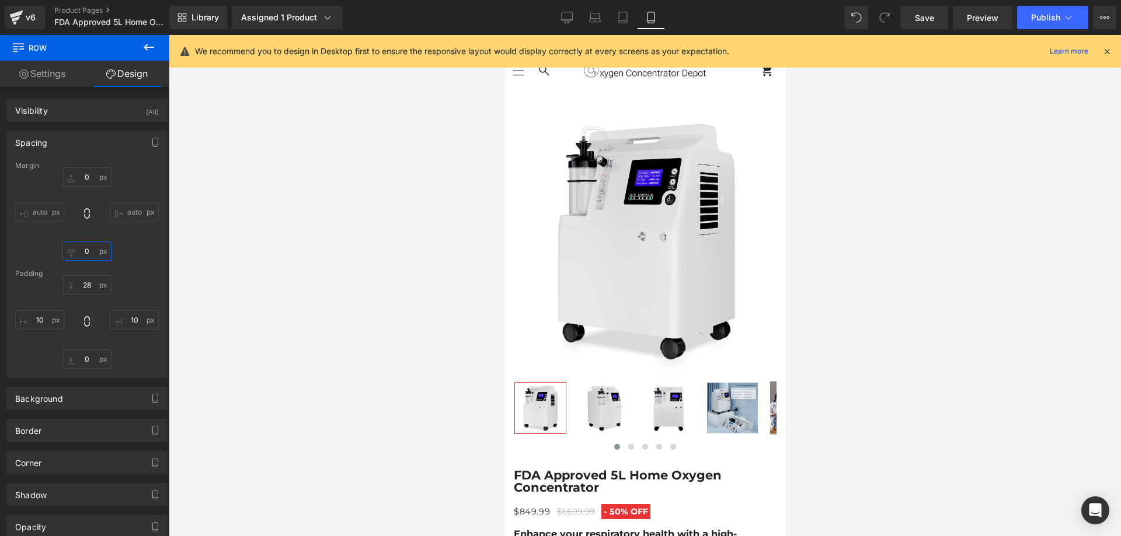
click at [80, 251] on input "0" at bounding box center [86, 251] width 49 height 19
type input "20"
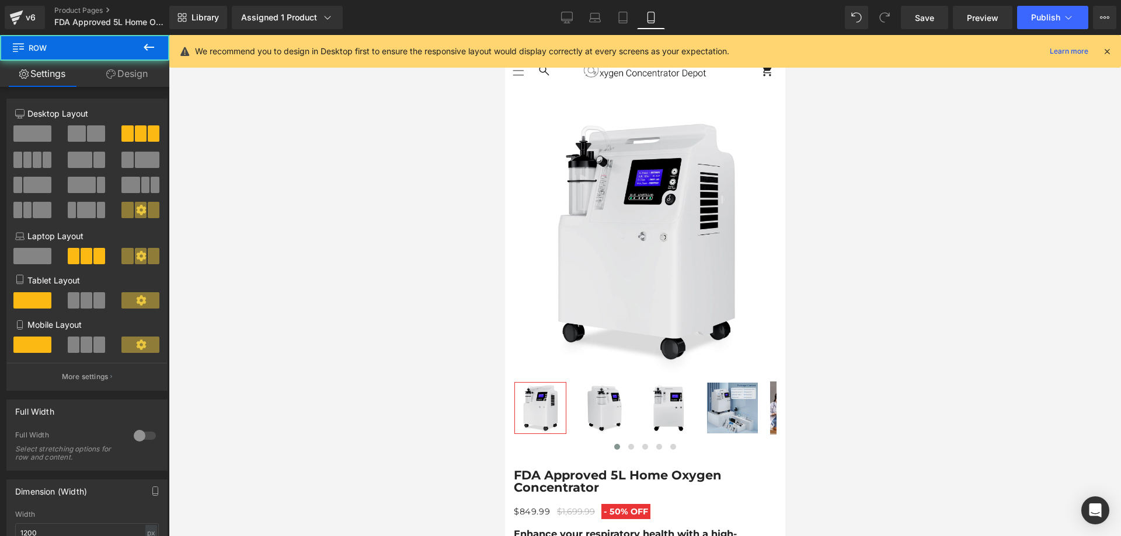
click at [120, 75] on link "Design" at bounding box center [127, 74] width 85 height 26
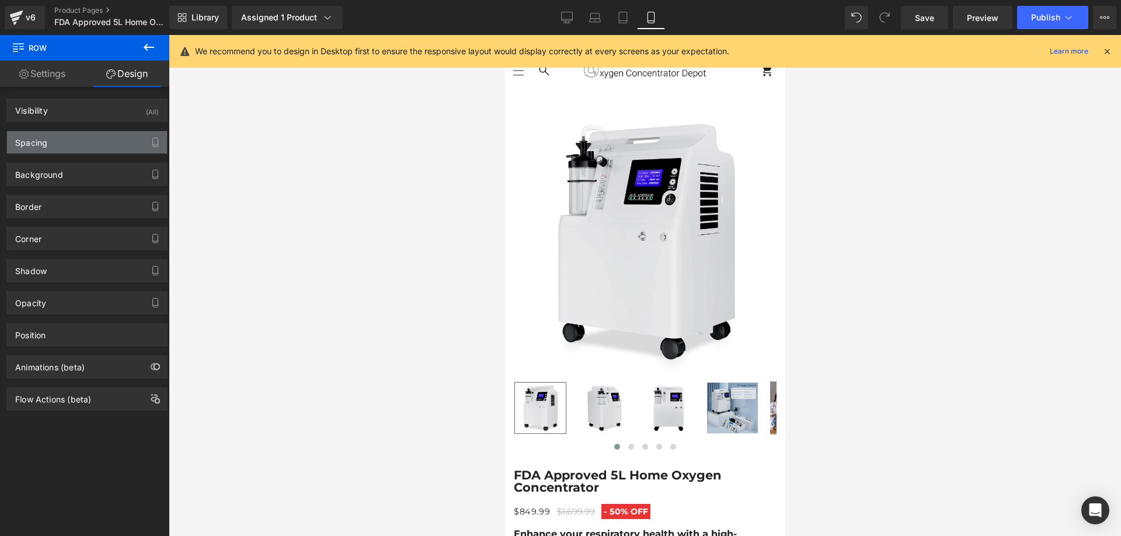
click at [68, 145] on div "Spacing" at bounding box center [87, 142] width 160 height 22
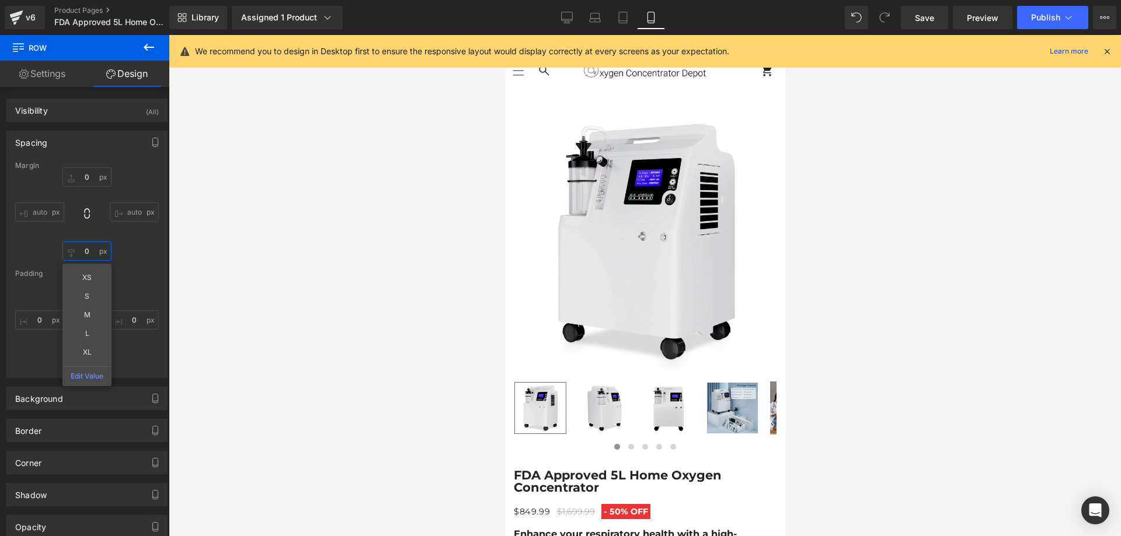
click at [79, 251] on input "text" at bounding box center [86, 251] width 49 height 19
type input "20"
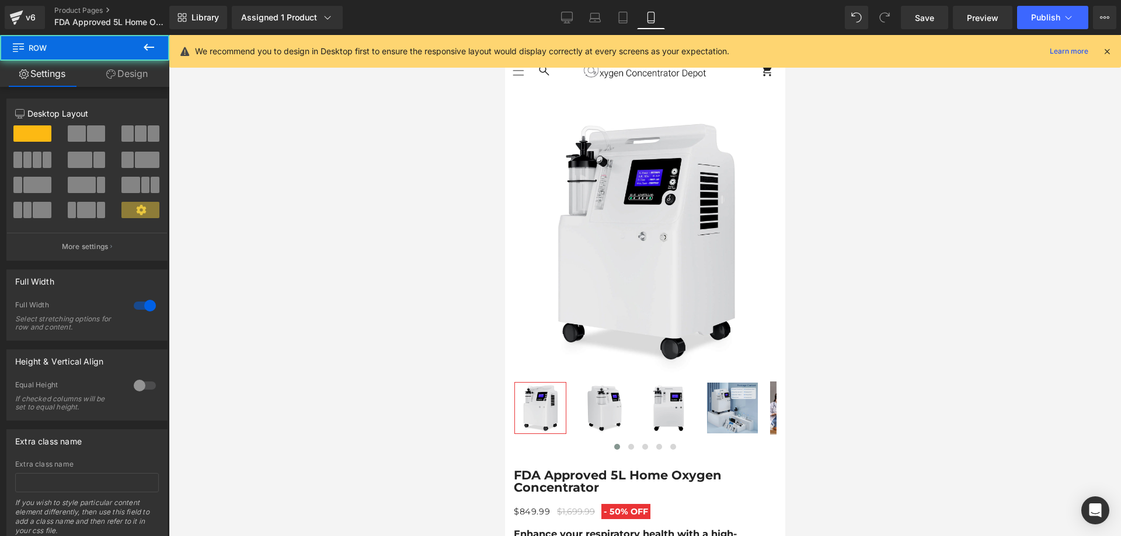
click at [141, 79] on link "Design" at bounding box center [127, 74] width 85 height 26
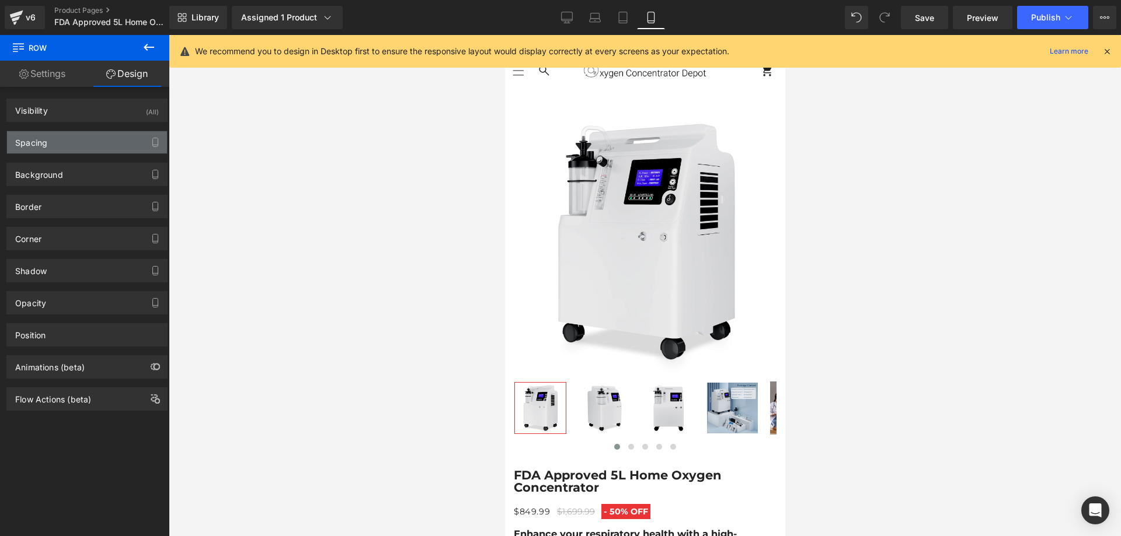
click at [60, 142] on div "Spacing" at bounding box center [87, 142] width 160 height 22
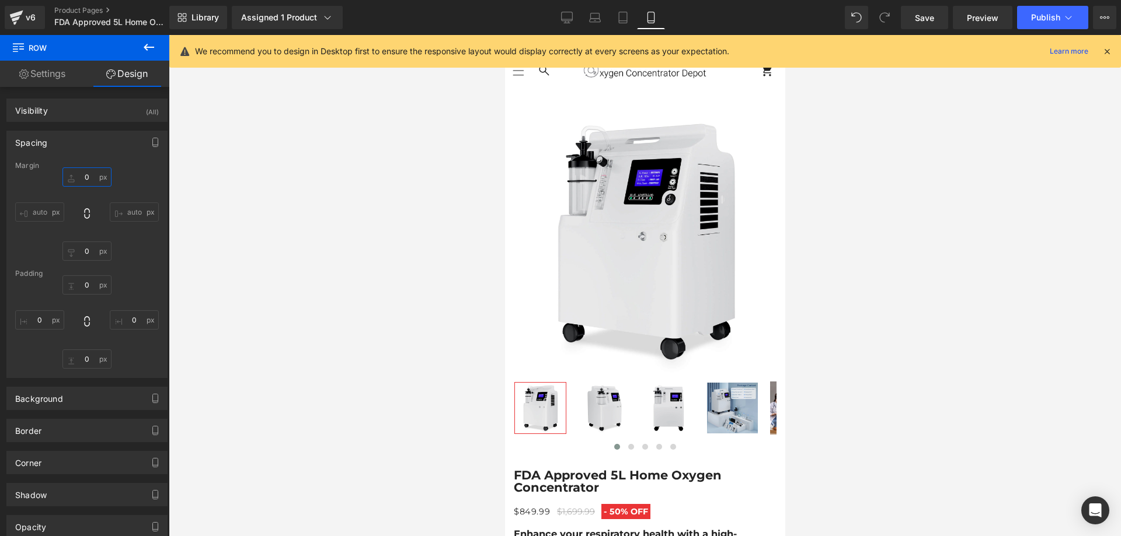
click at [79, 175] on input "text" at bounding box center [86, 177] width 49 height 19
type input "2"
click at [132, 242] on div "auto auto" at bounding box center [87, 214] width 144 height 93
click at [83, 247] on input "text" at bounding box center [86, 251] width 49 height 19
type input "20"
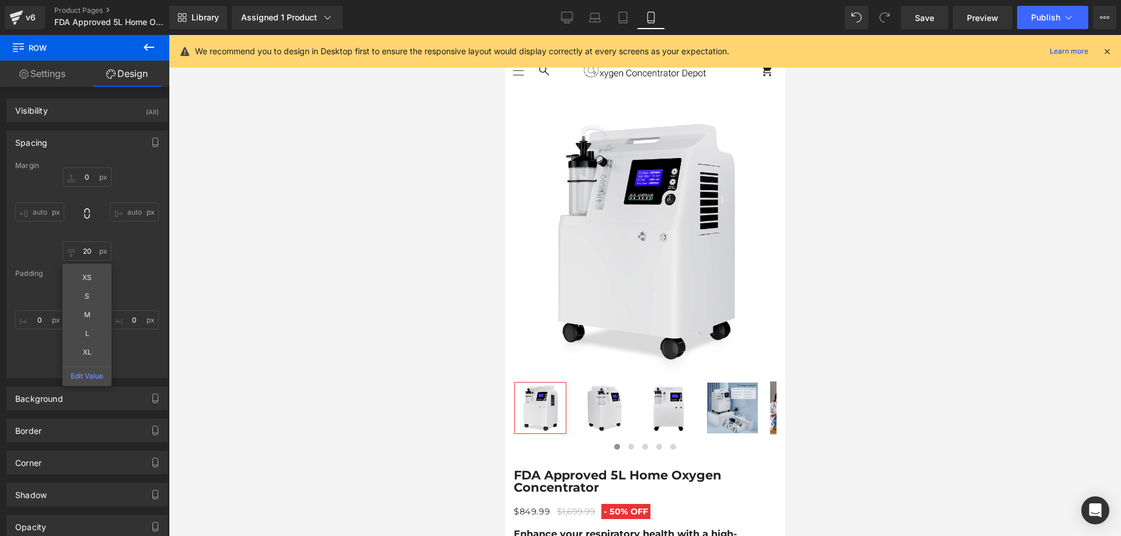
click at [139, 257] on div "auto 20 XS S M L XL Edit Value auto" at bounding box center [87, 214] width 144 height 93
click at [82, 246] on input "20" at bounding box center [86, 251] width 49 height 19
click at [120, 252] on div "auto XS S M L XL Edit Value auto" at bounding box center [87, 214] width 144 height 93
drag, startPoint x: 628, startPoint y: 155, endPoint x: 906, endPoint y: 182, distance: 279.1
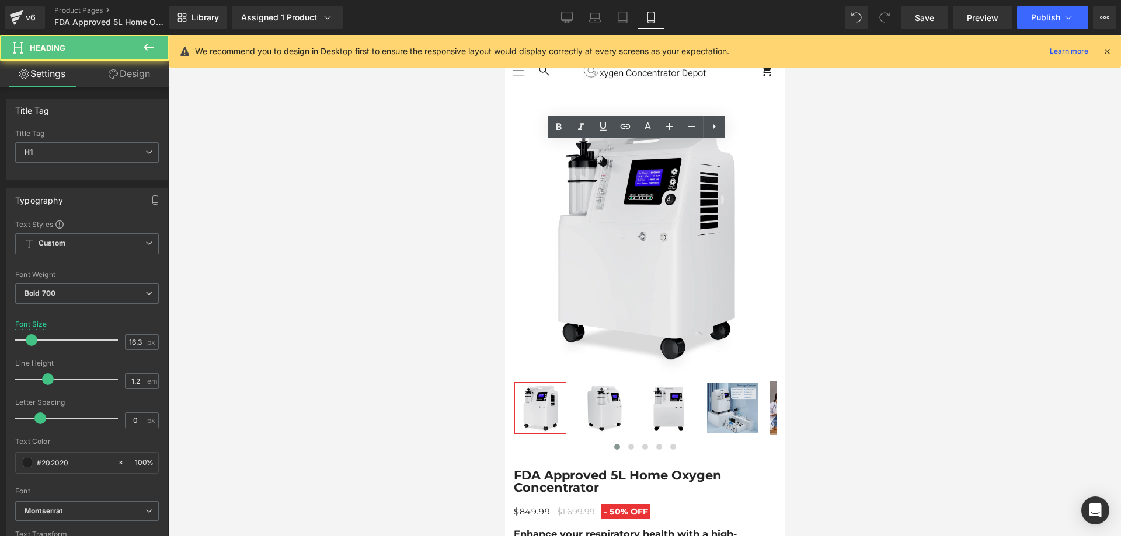
click at [133, 69] on link "Design" at bounding box center [129, 74] width 85 height 26
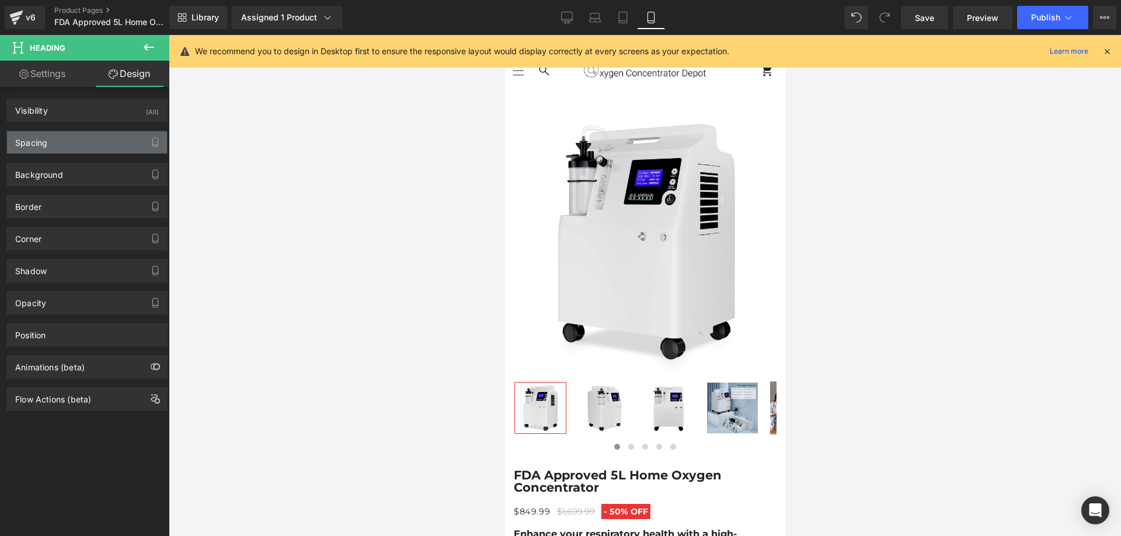
click at [81, 140] on div "Spacing" at bounding box center [87, 142] width 160 height 22
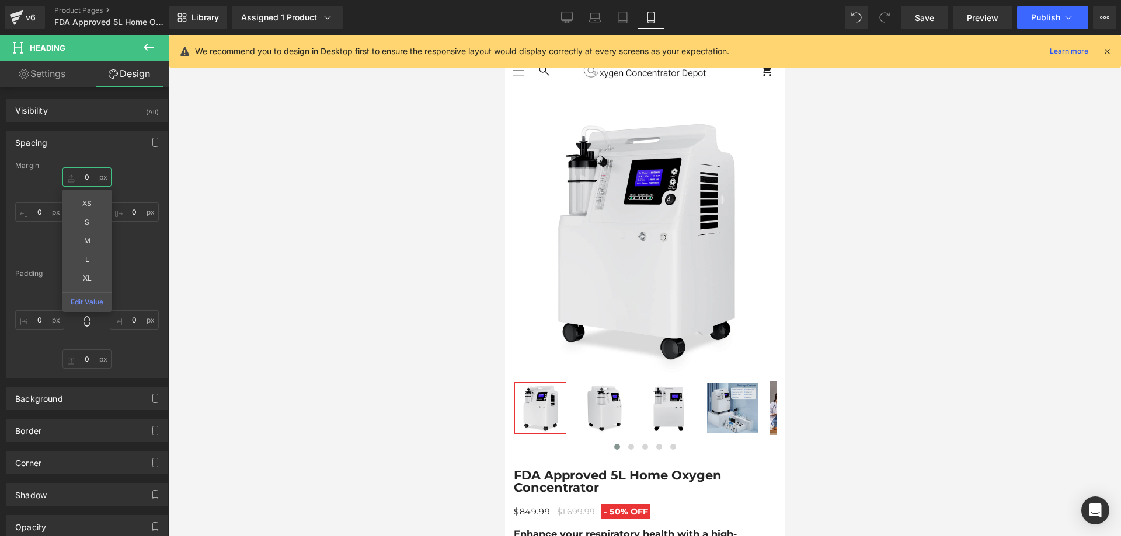
click at [79, 180] on input "text" at bounding box center [86, 177] width 49 height 19
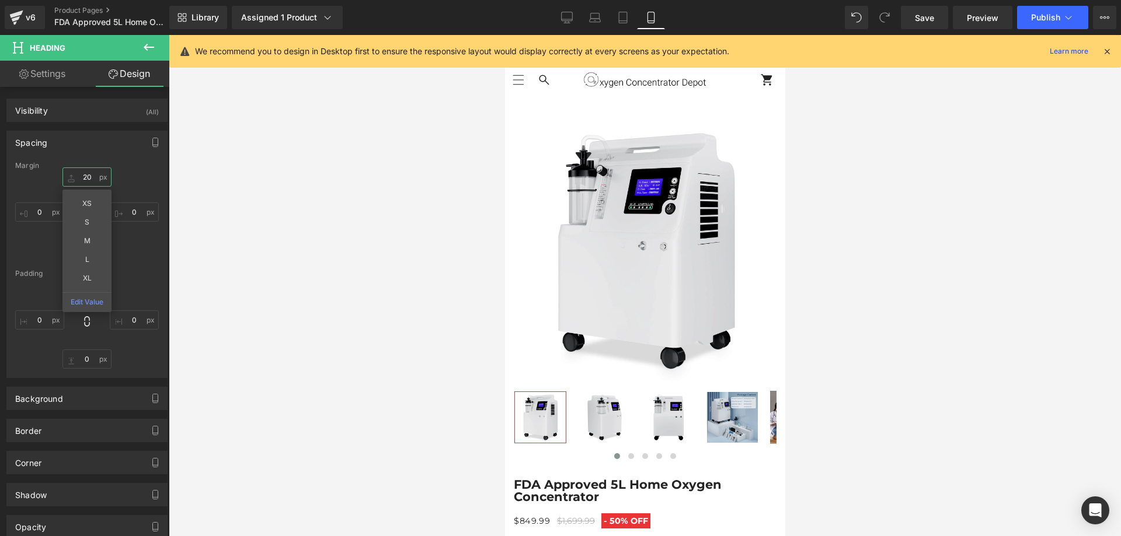
scroll to position [5838, 0]
type input "20"
click at [1033, 16] on span "Publish" at bounding box center [1045, 17] width 29 height 9
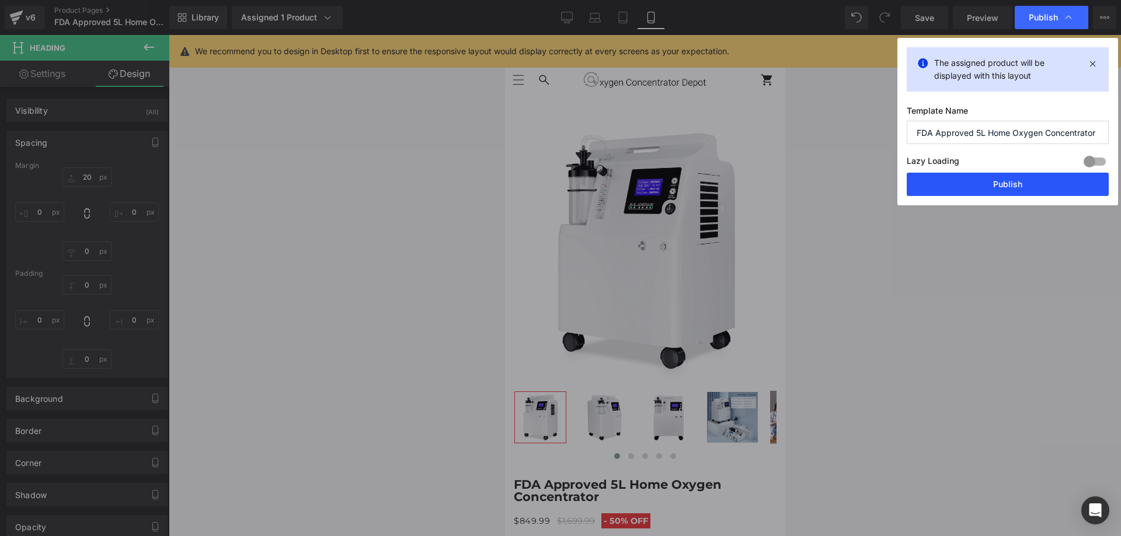
click at [982, 190] on button "Publish" at bounding box center [1008, 184] width 202 height 23
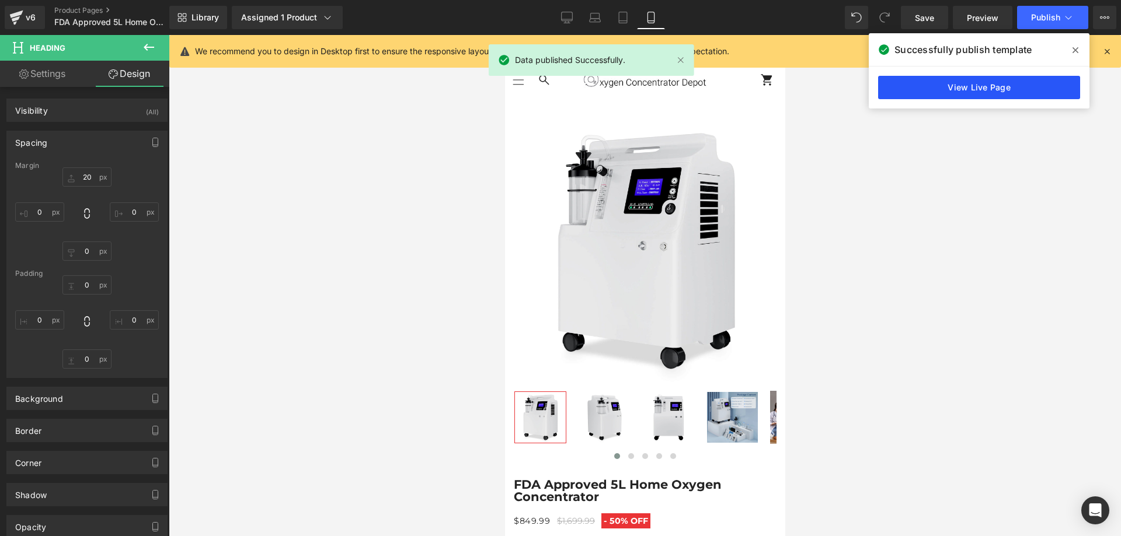
click at [1034, 89] on link "View Live Page" at bounding box center [979, 87] width 202 height 23
